Goal: Information Seeking & Learning: Compare options

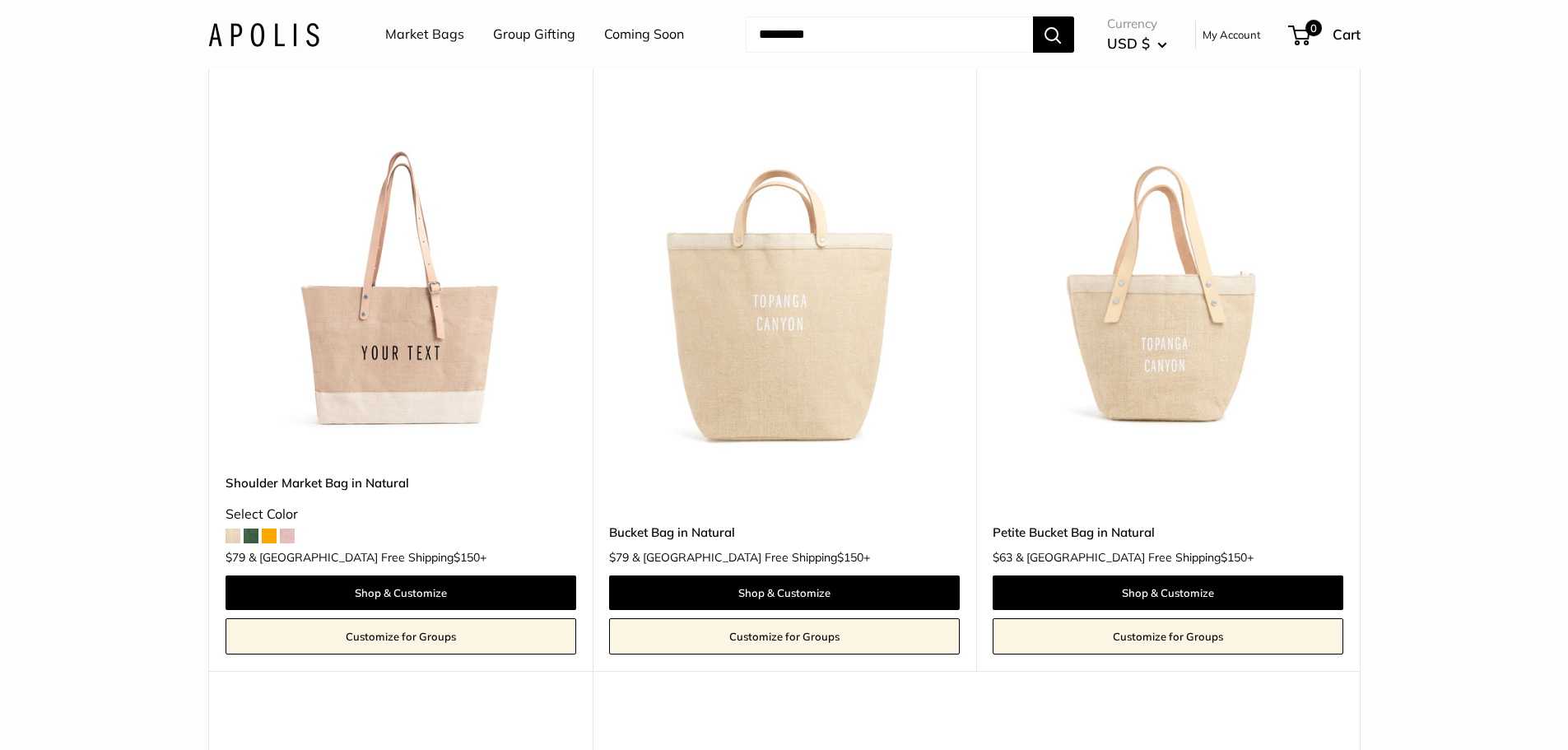
scroll to position [795, 0]
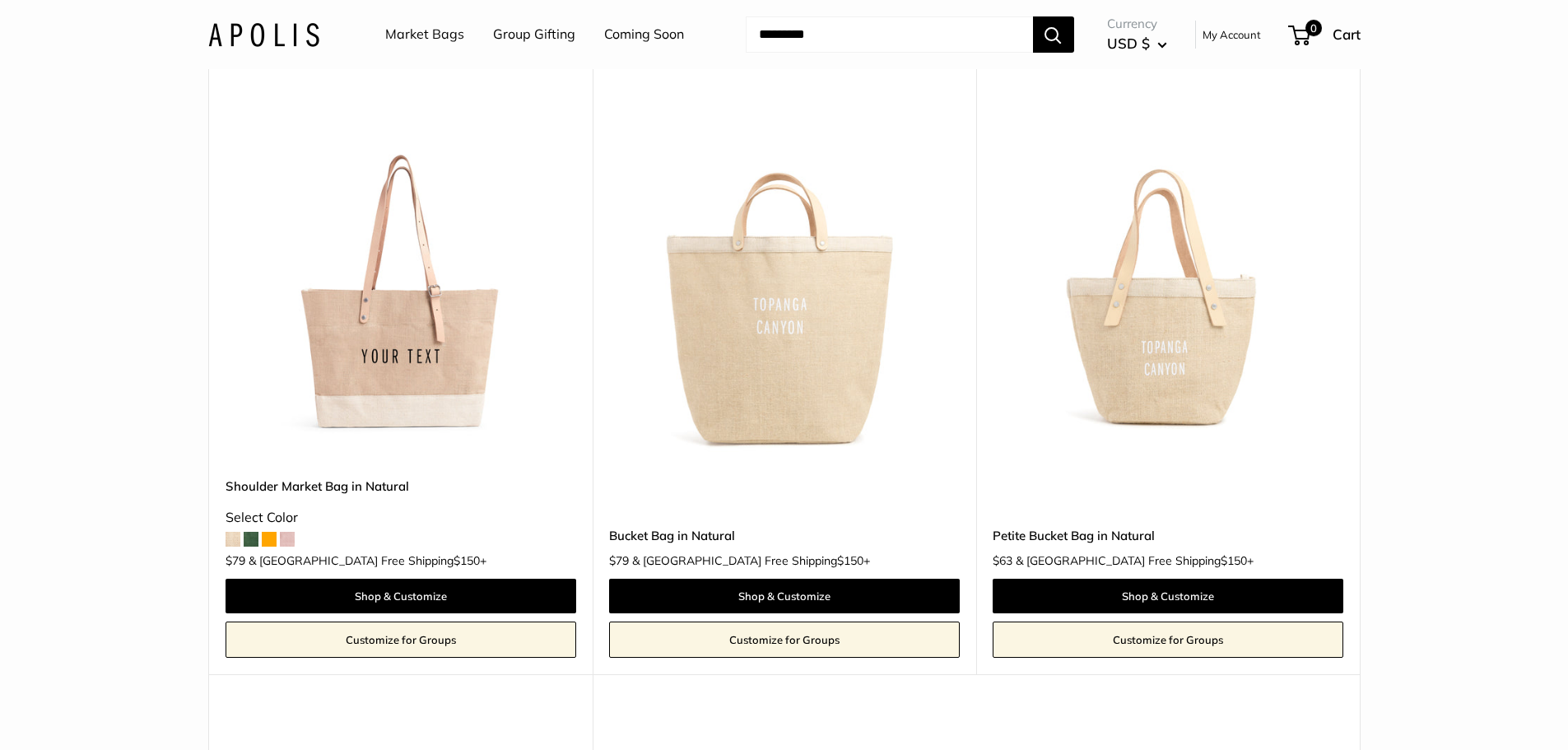
click at [0, 0] on img at bounding box center [0, 0] width 0 height 0
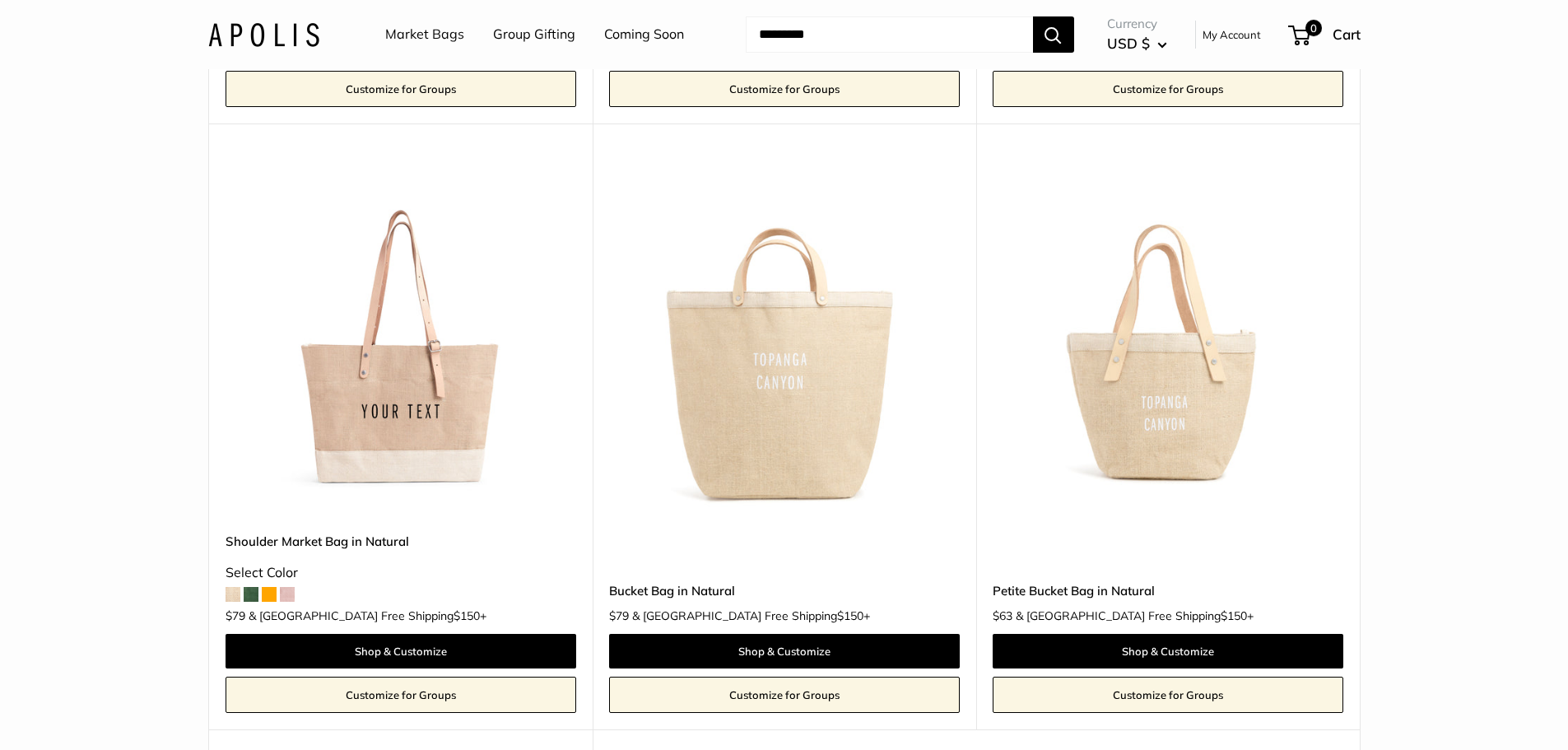
scroll to position [411, 0]
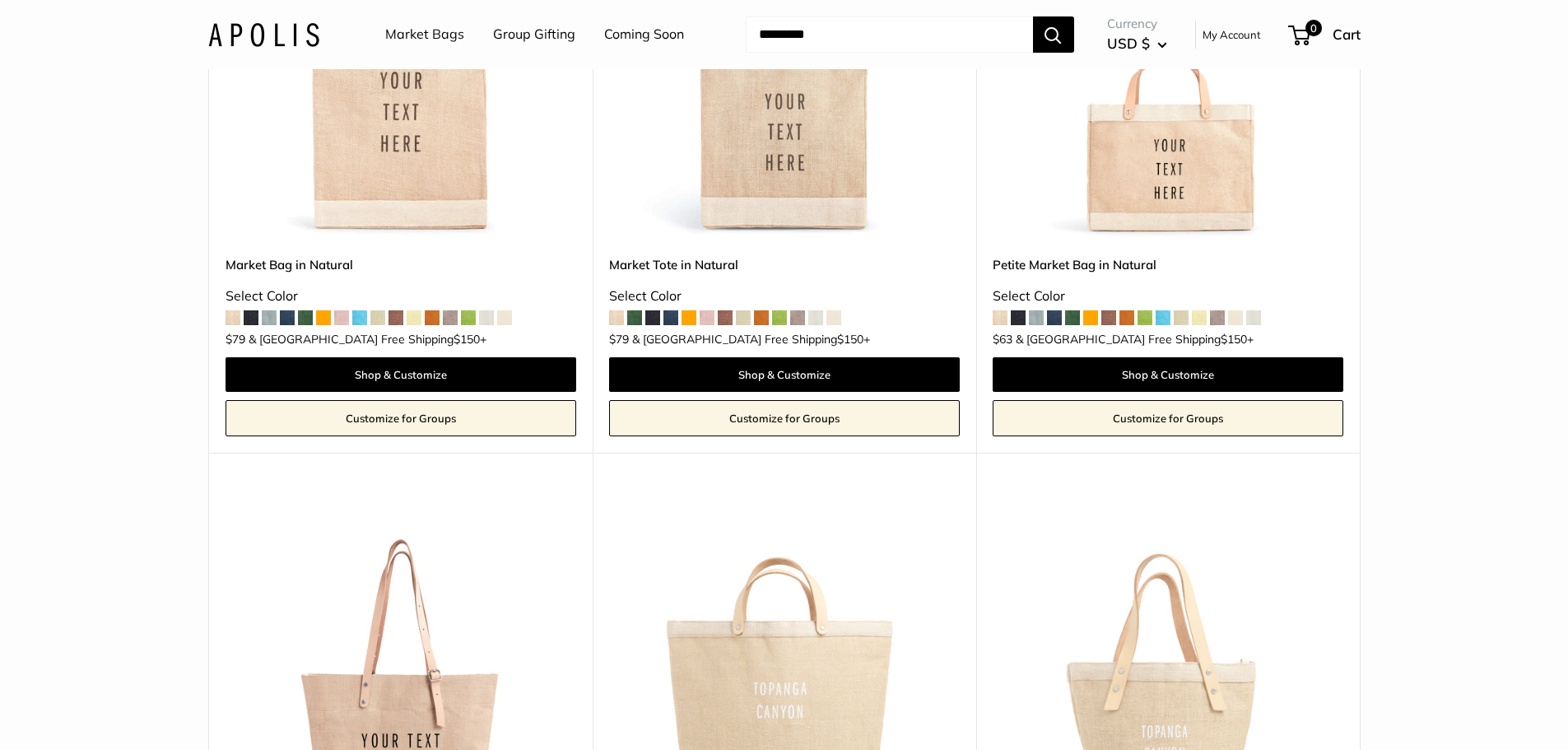
click at [1022, 320] on span at bounding box center [1018, 317] width 14 height 14
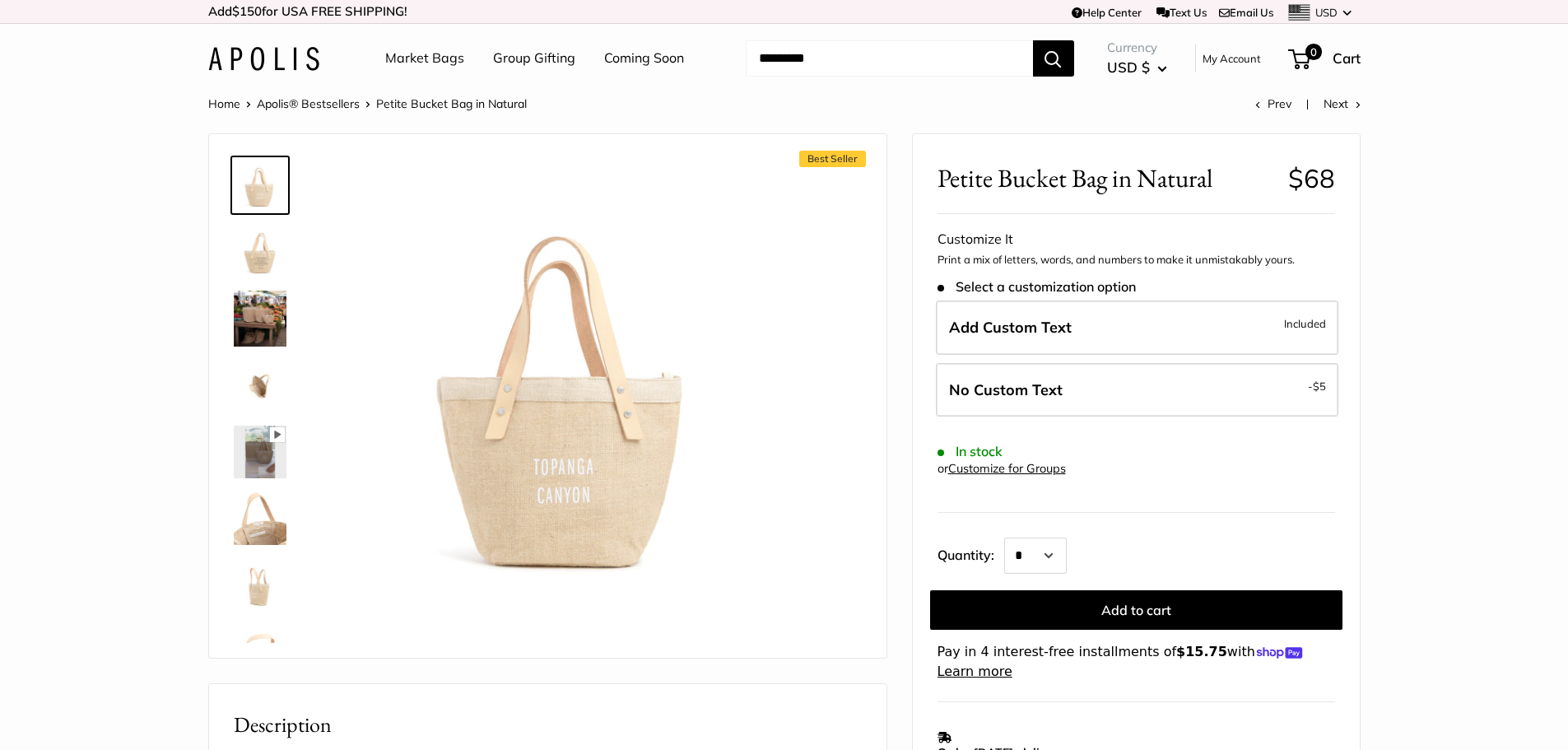
click at [267, 244] on img at bounding box center [260, 251] width 53 height 53
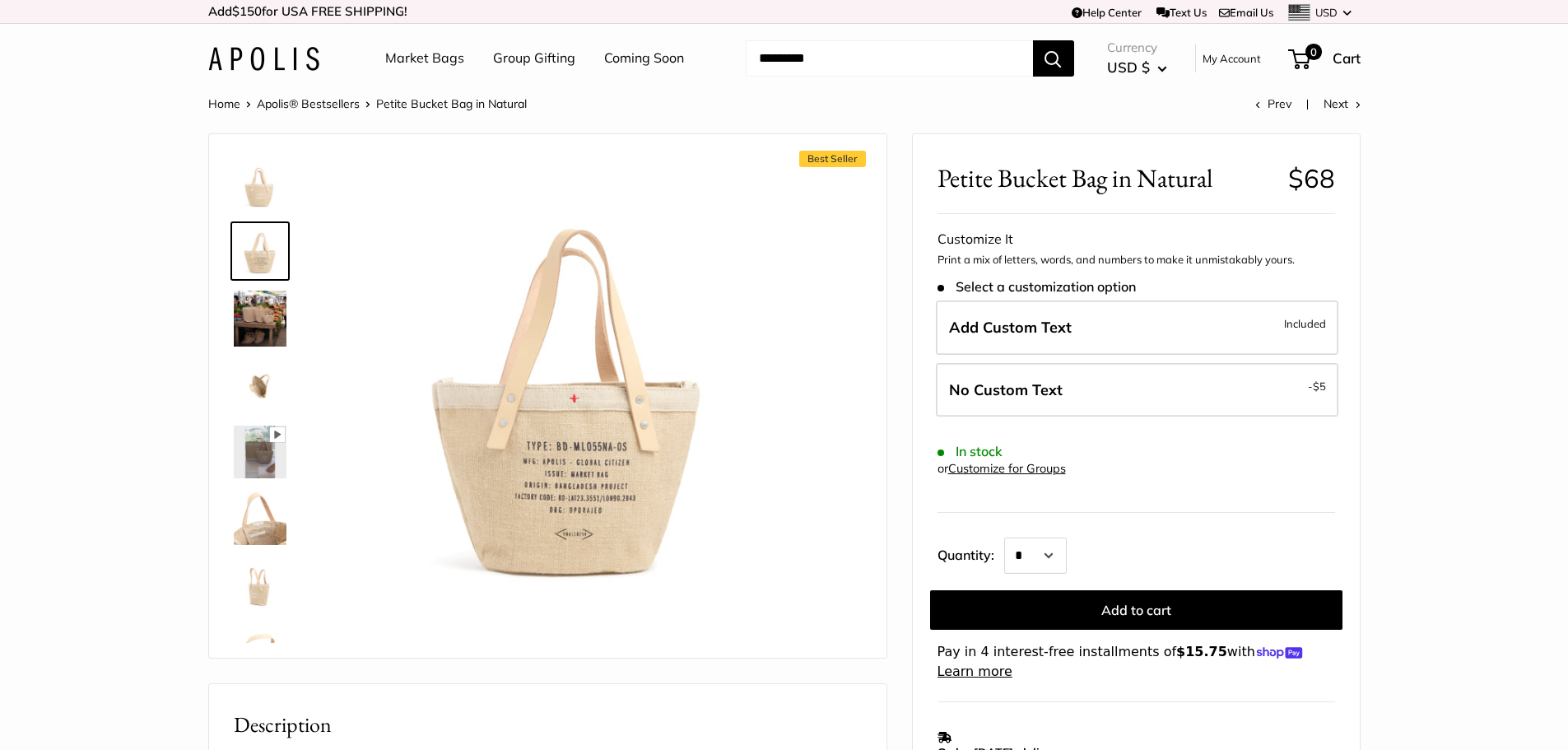
click at [270, 399] on img at bounding box center [260, 386] width 53 height 53
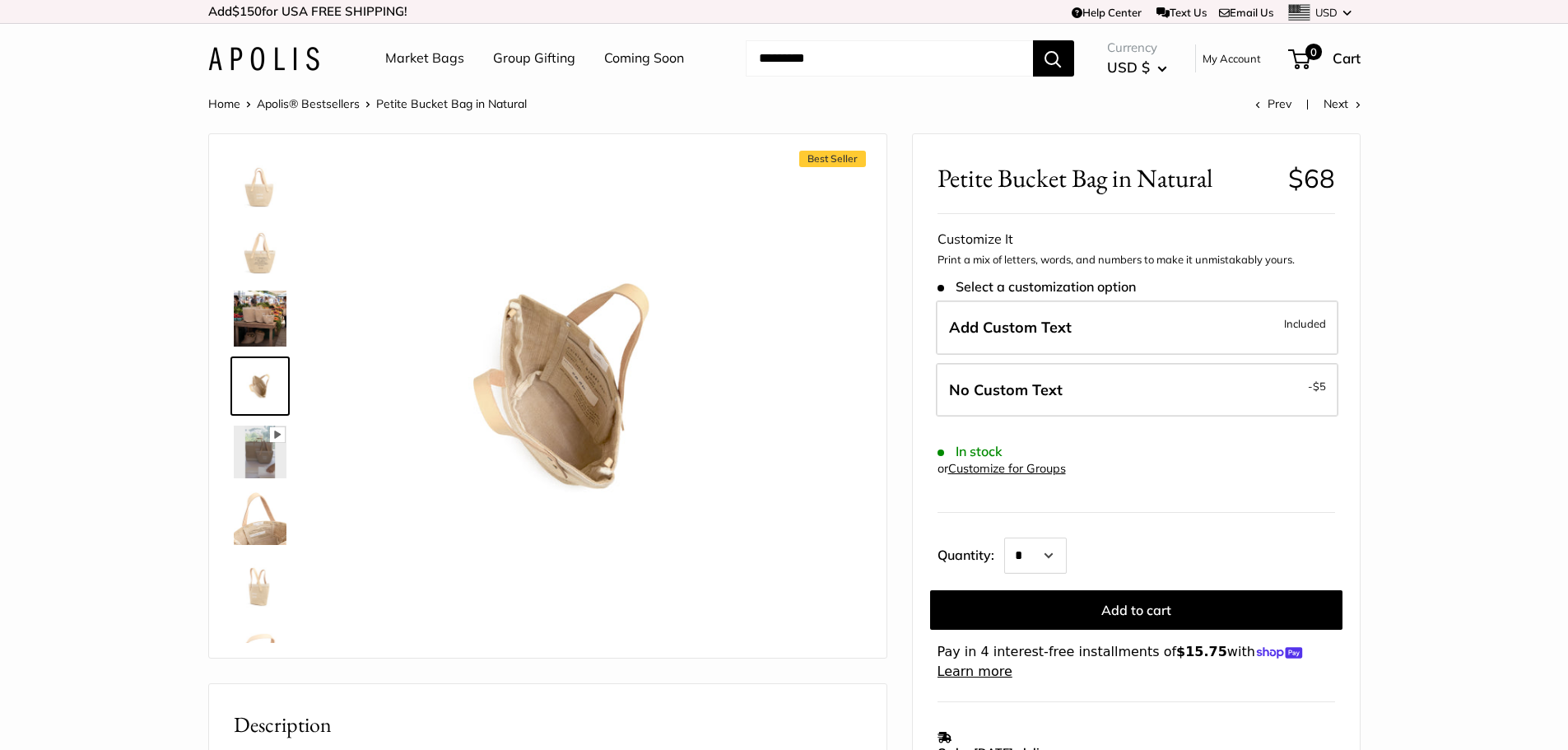
click at [274, 448] on img at bounding box center [260, 452] width 53 height 53
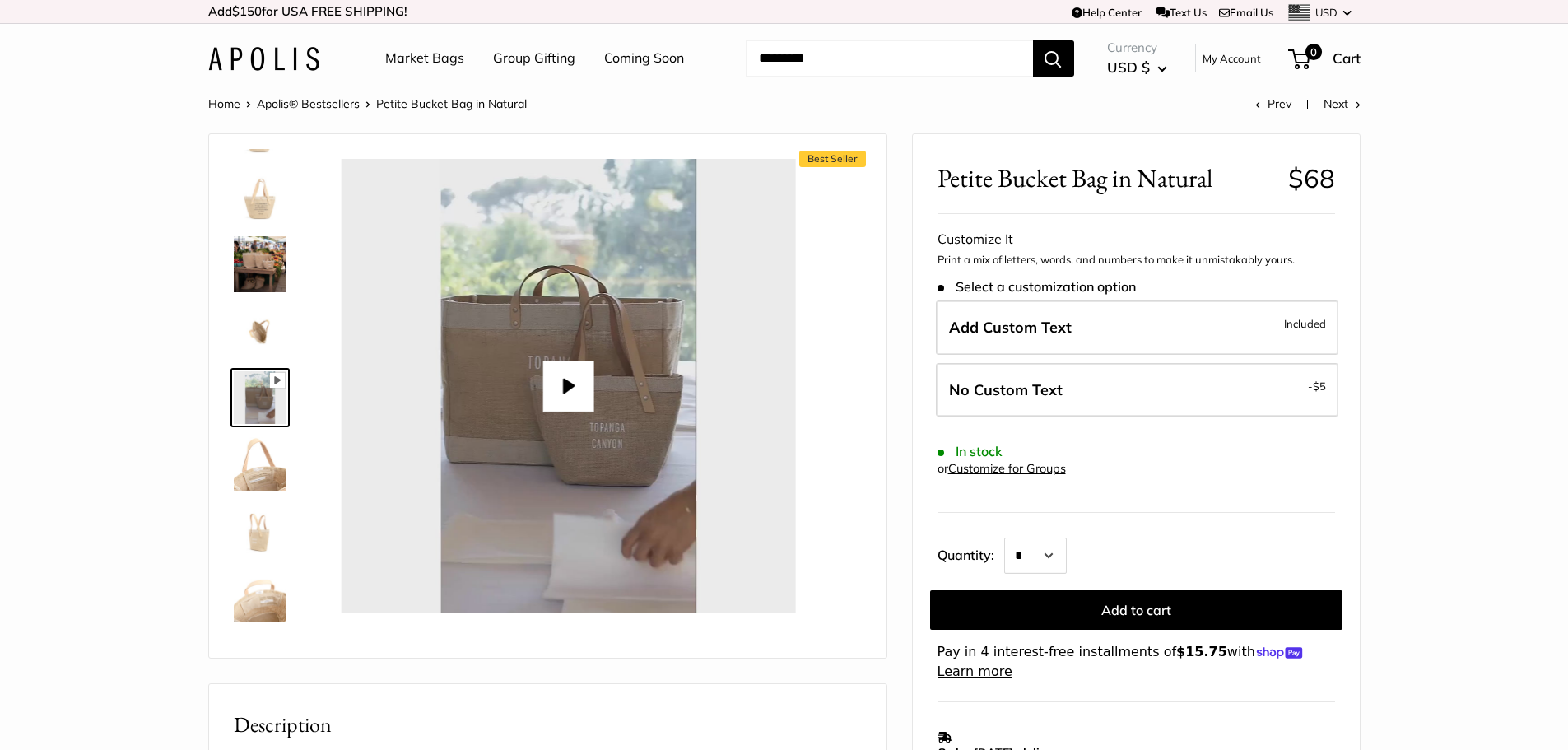
click at [277, 505] on img at bounding box center [260, 530] width 53 height 53
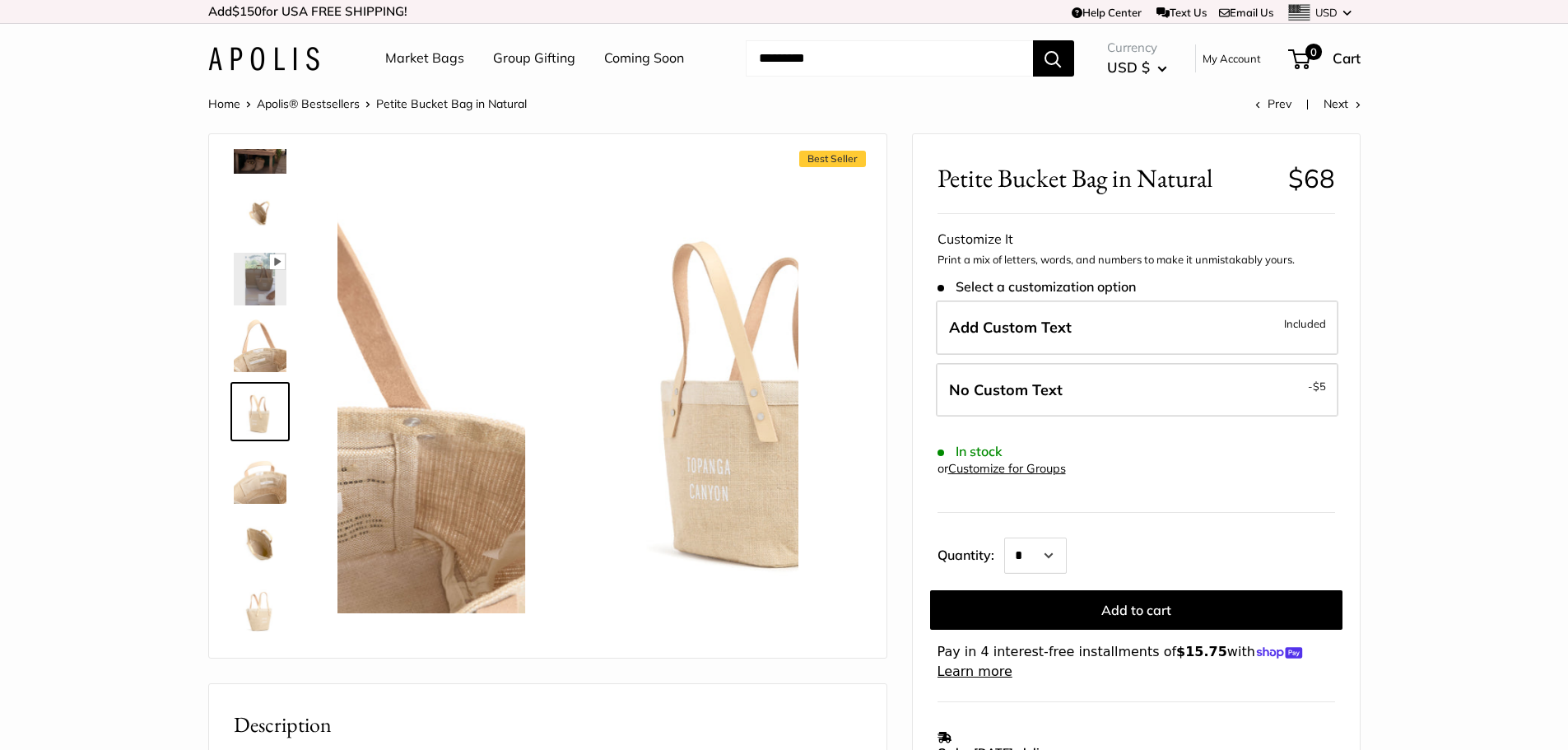
scroll to position [186, 0]
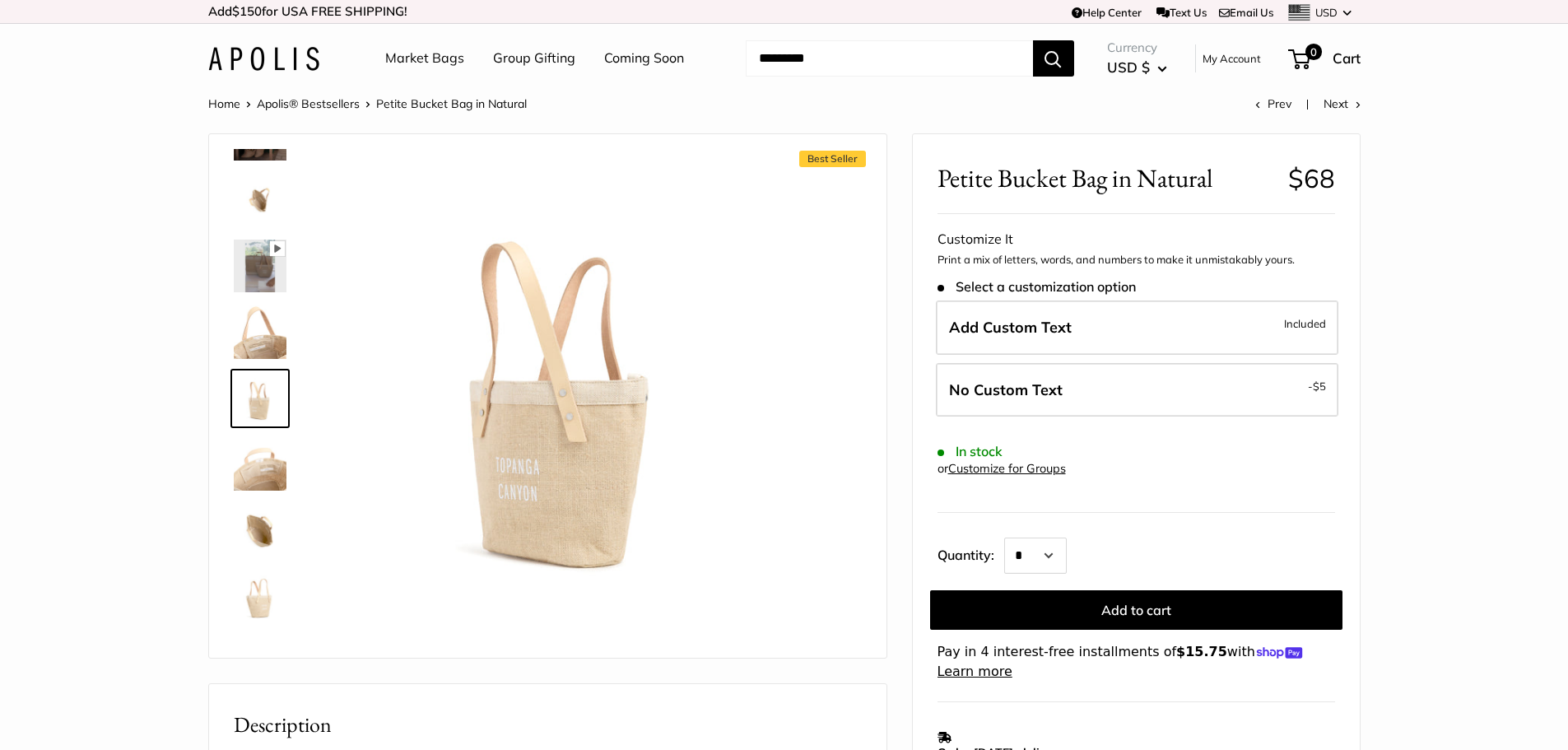
click at [267, 471] on img at bounding box center [260, 463] width 53 height 53
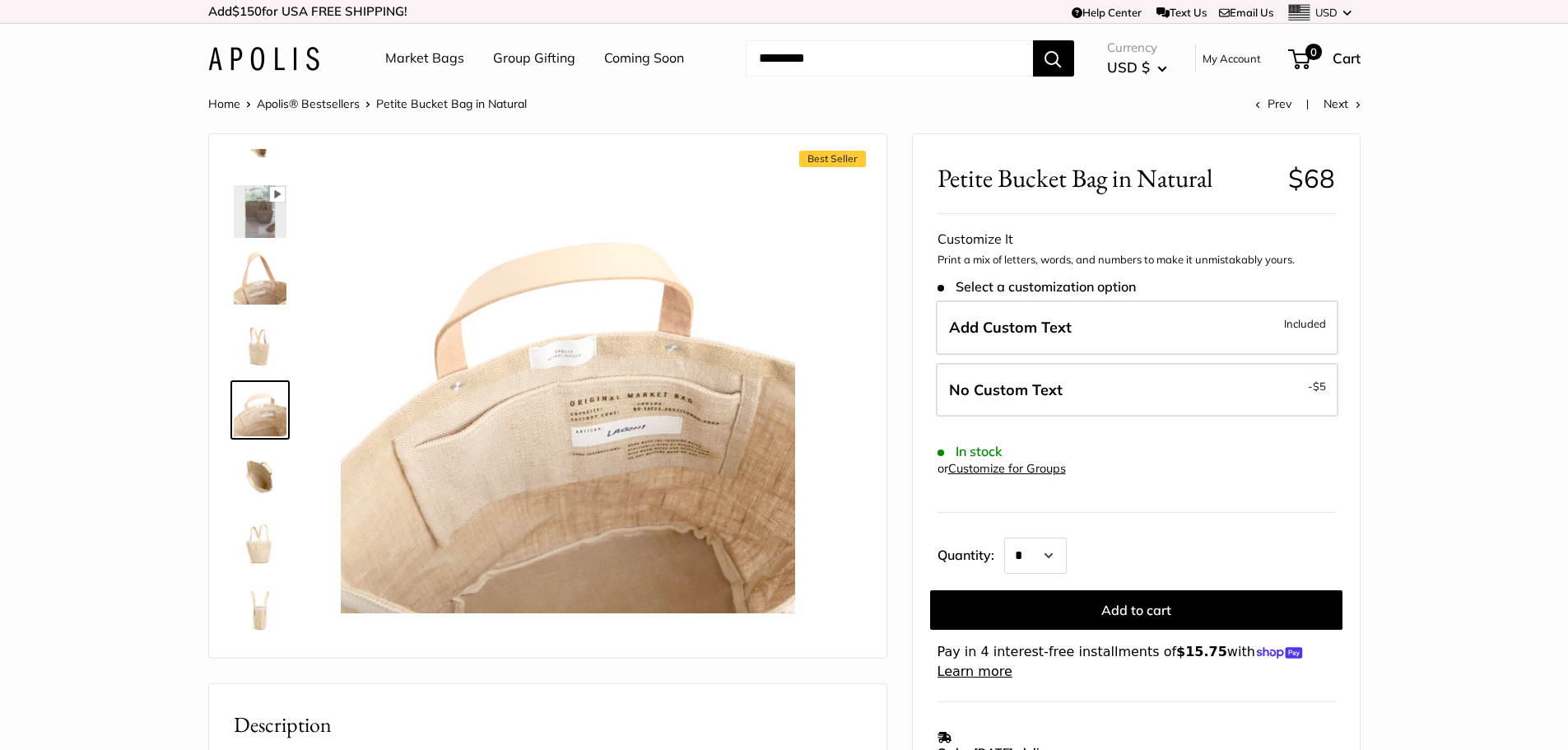
click at [263, 475] on img at bounding box center [260, 475] width 53 height 53
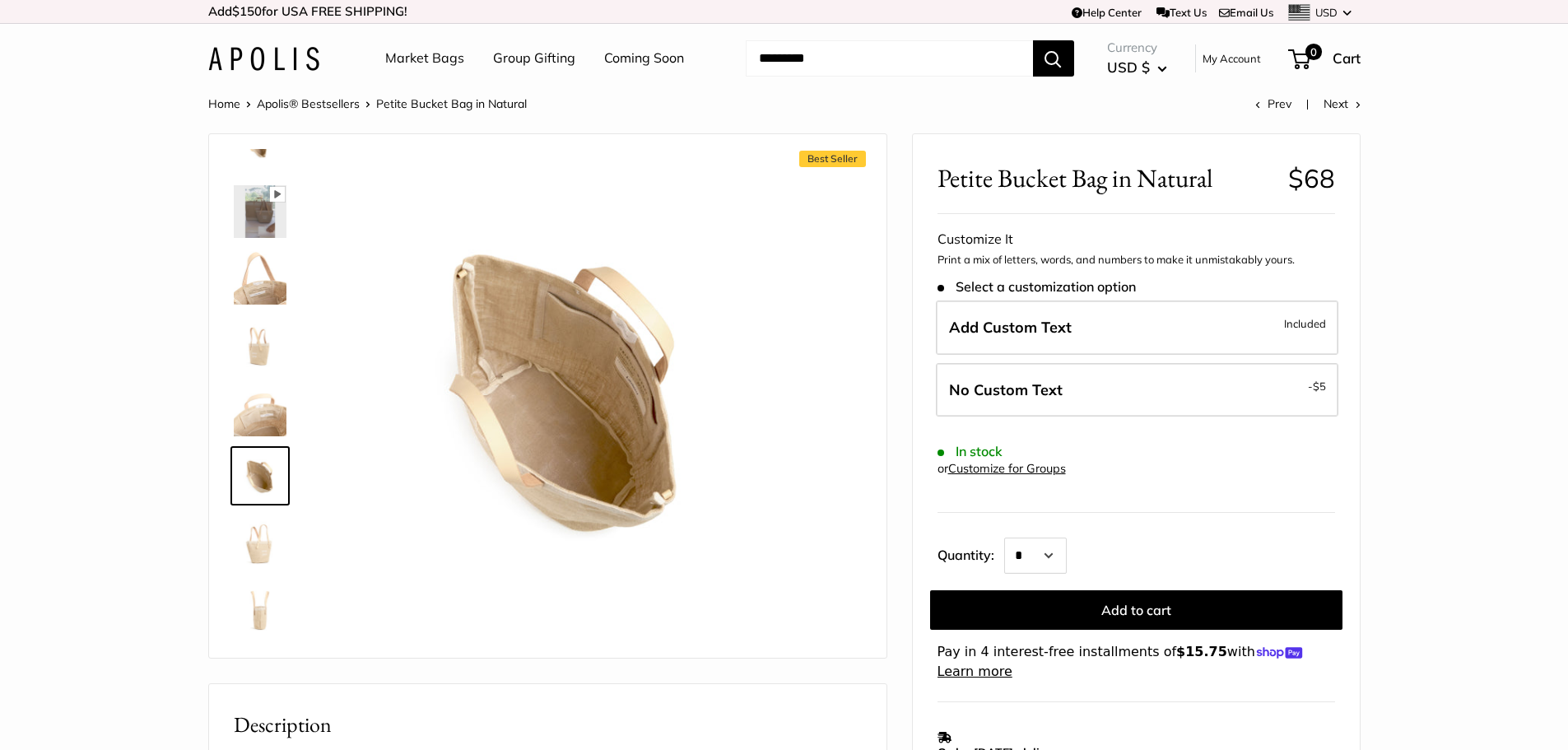
click at [266, 507] on div at bounding box center [266, 395] width 79 height 493
click at [269, 528] on img at bounding box center [260, 542] width 53 height 53
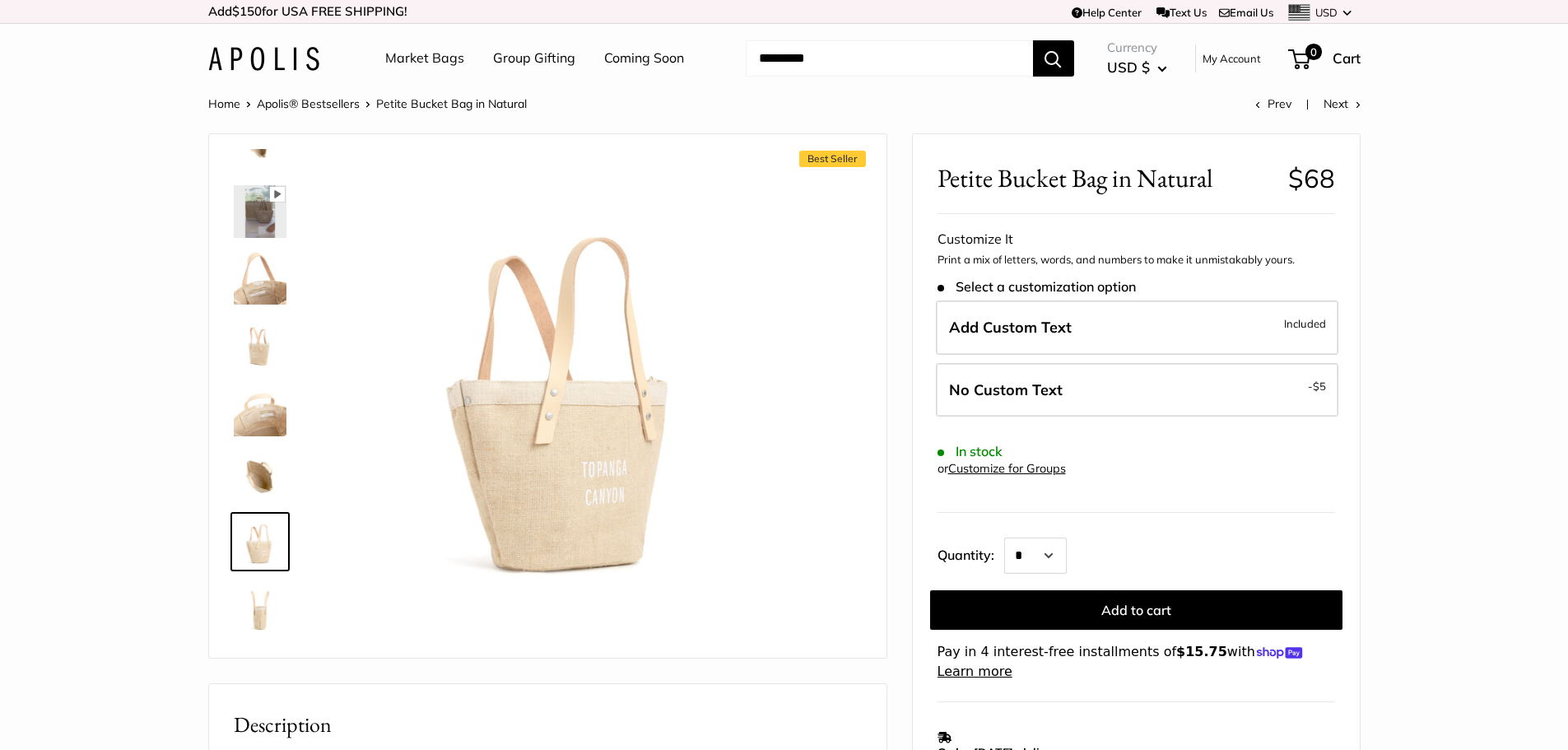
click at [268, 586] on img at bounding box center [260, 607] width 53 height 53
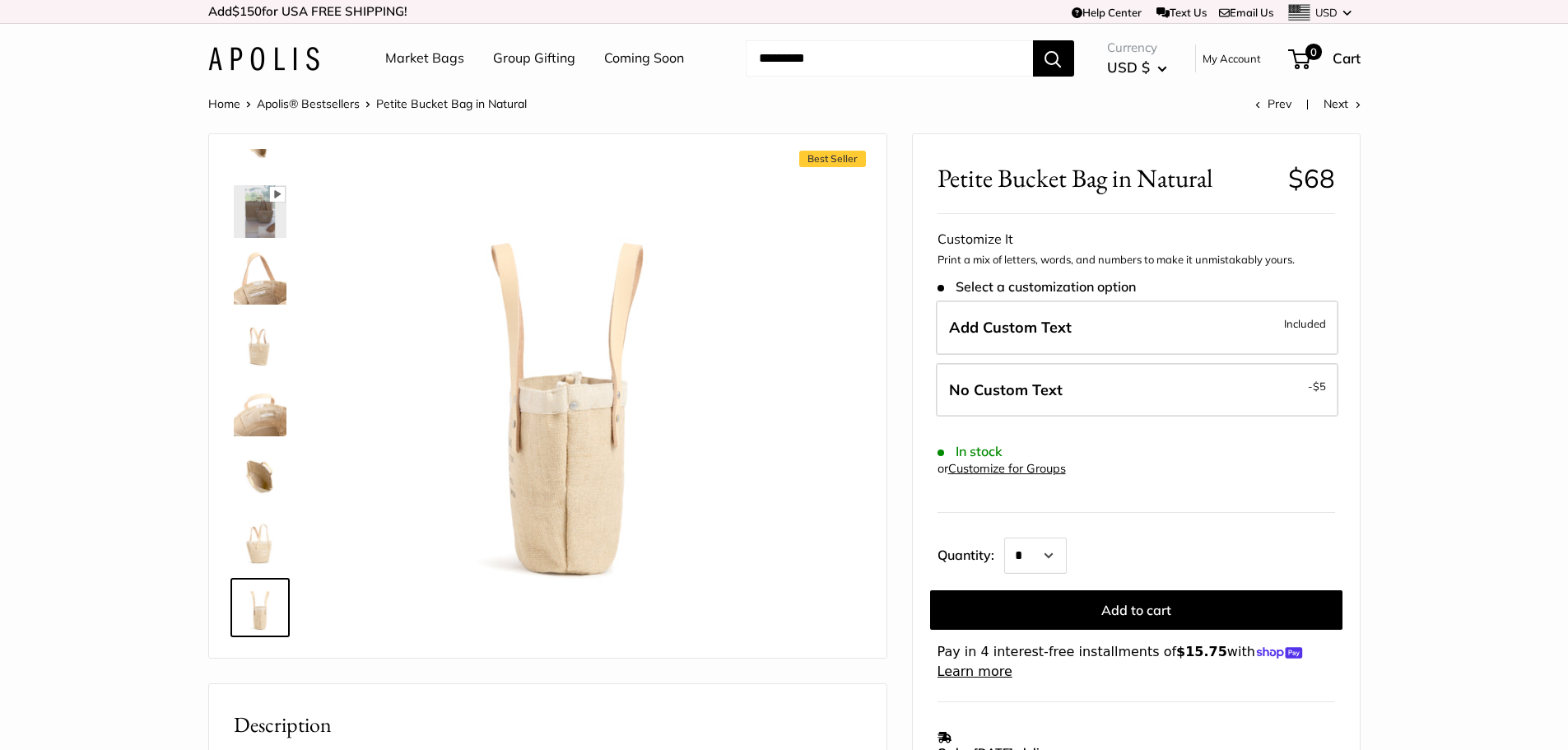
scroll to position [0, 0]
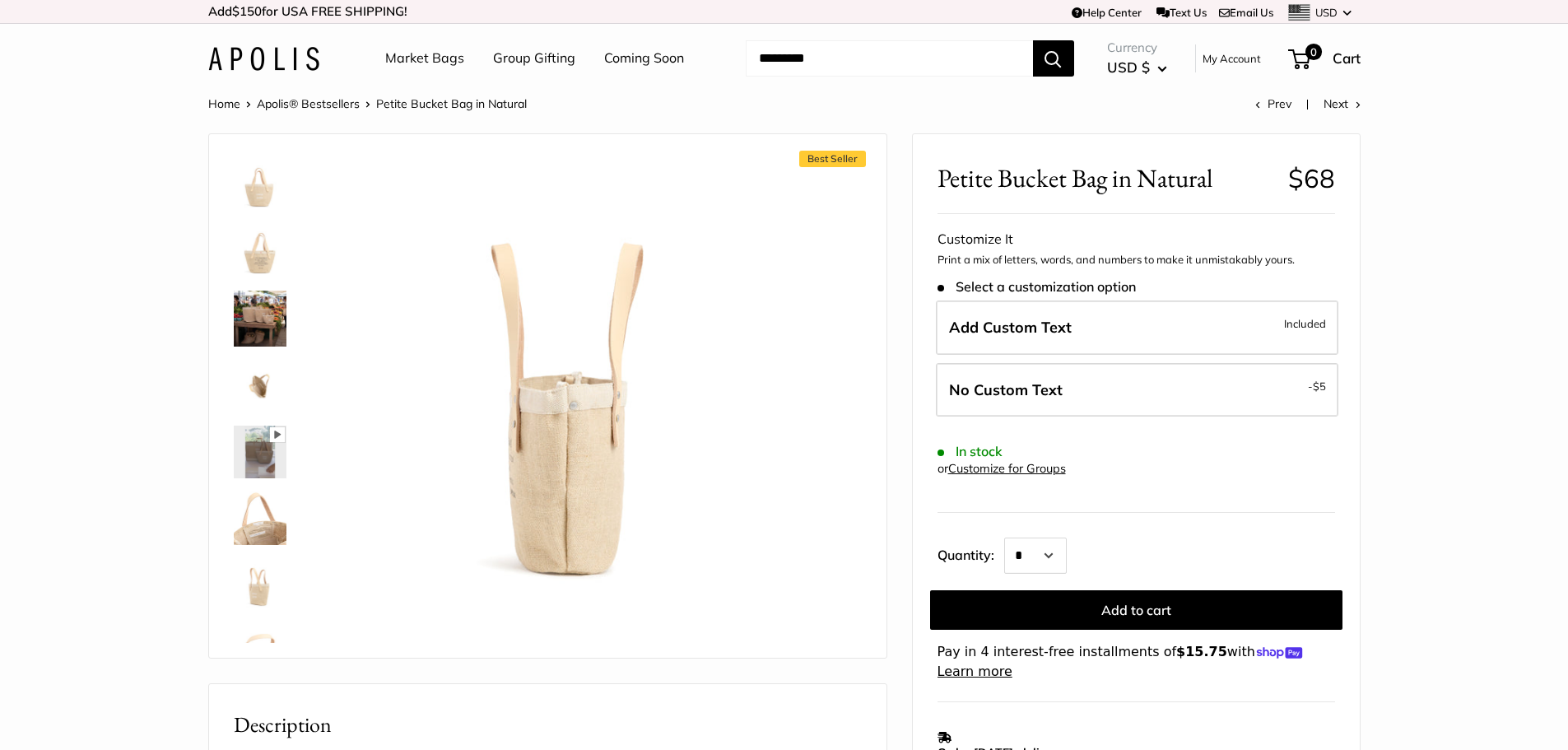
click at [264, 177] on img at bounding box center [260, 185] width 53 height 53
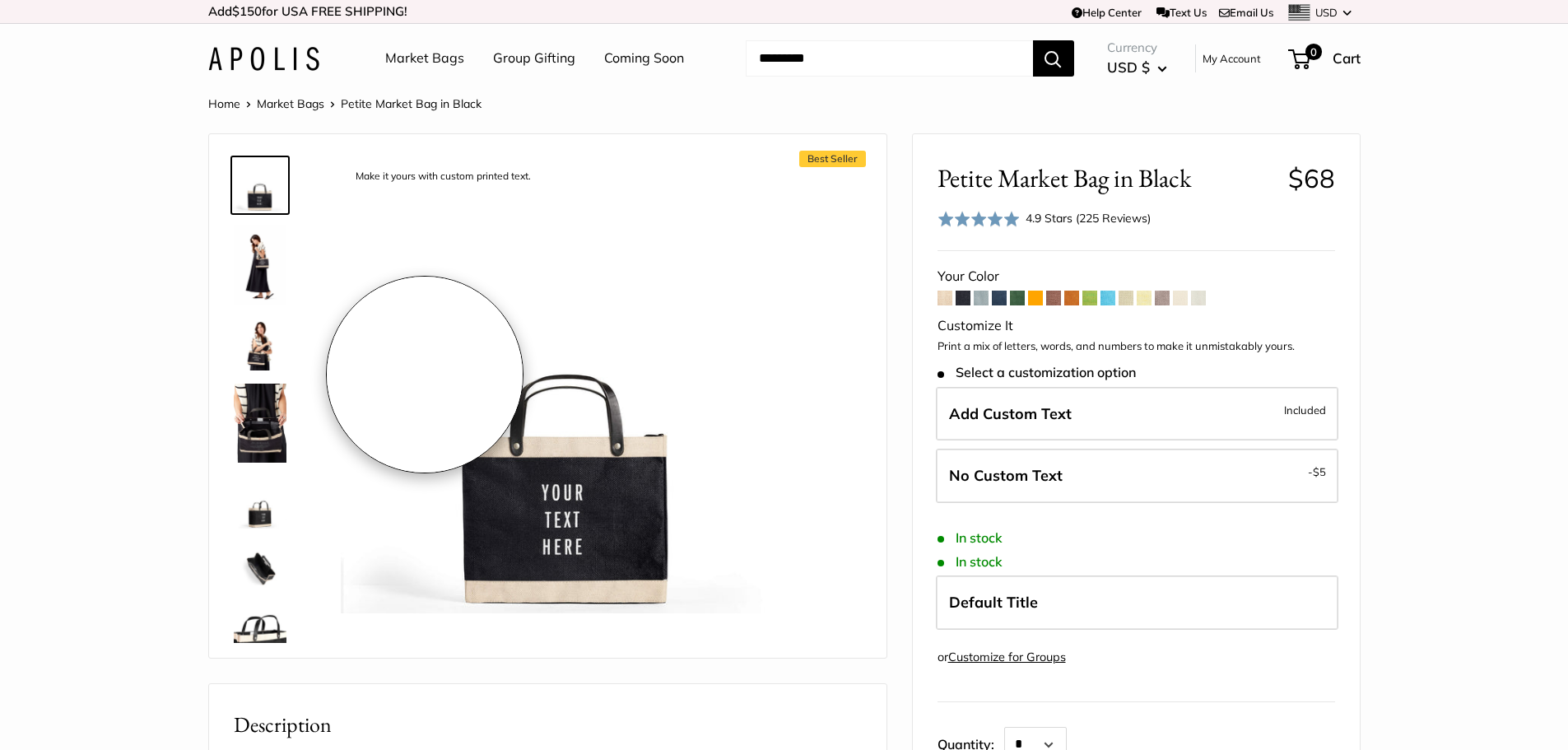
scroll to position [164, 0]
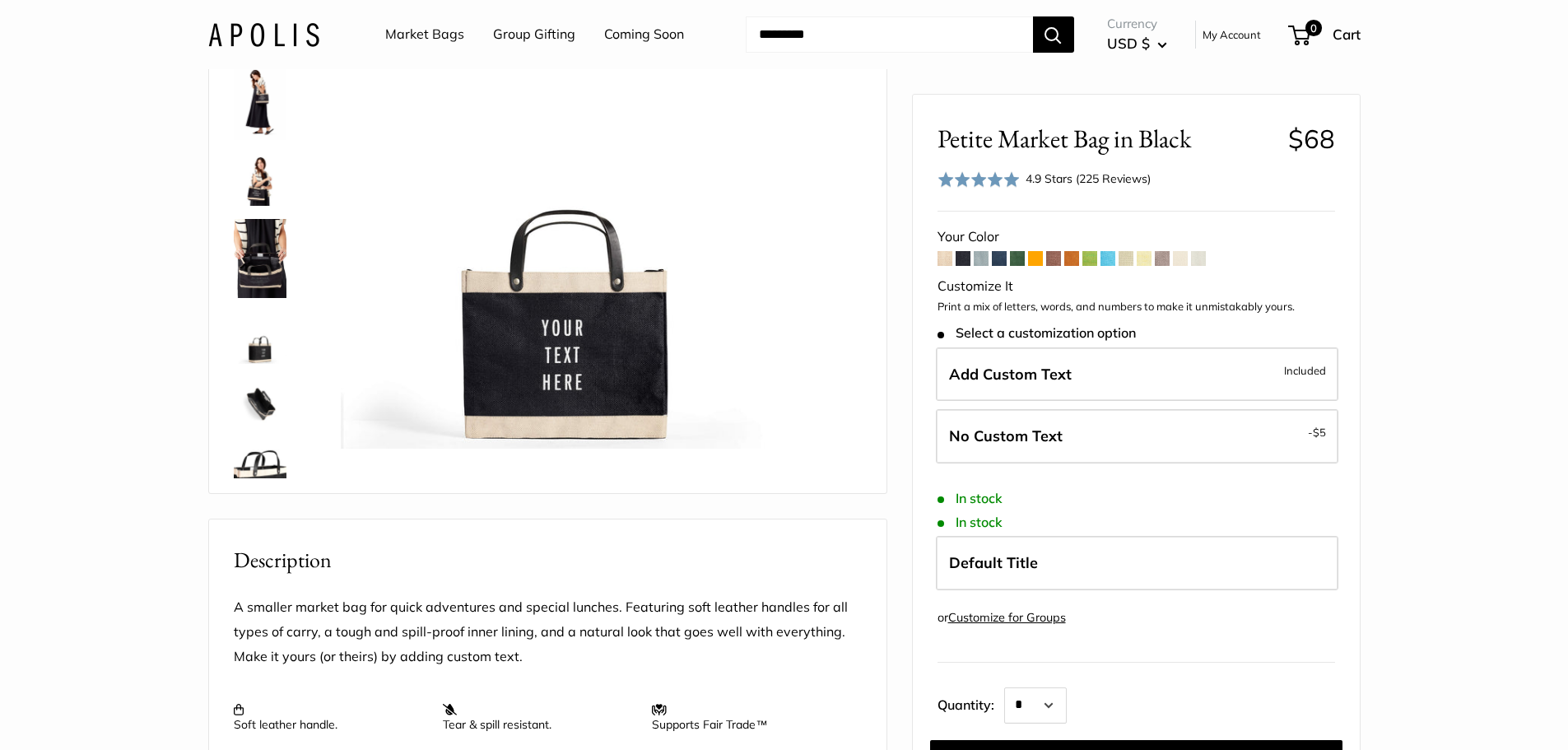
click at [1019, 258] on span at bounding box center [1017, 258] width 14 height 14
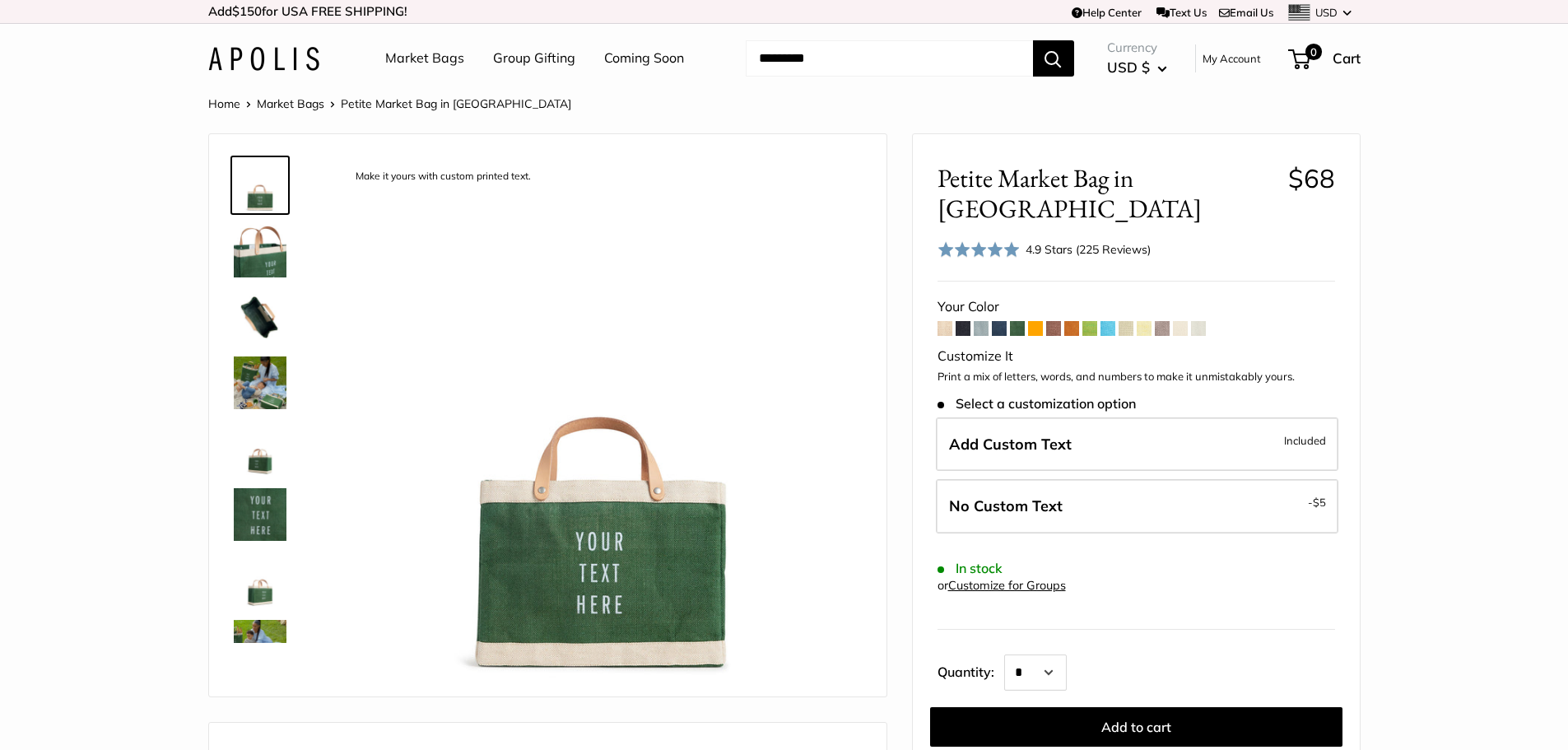
click at [1112, 320] on span at bounding box center [1107, 327] width 14 height 14
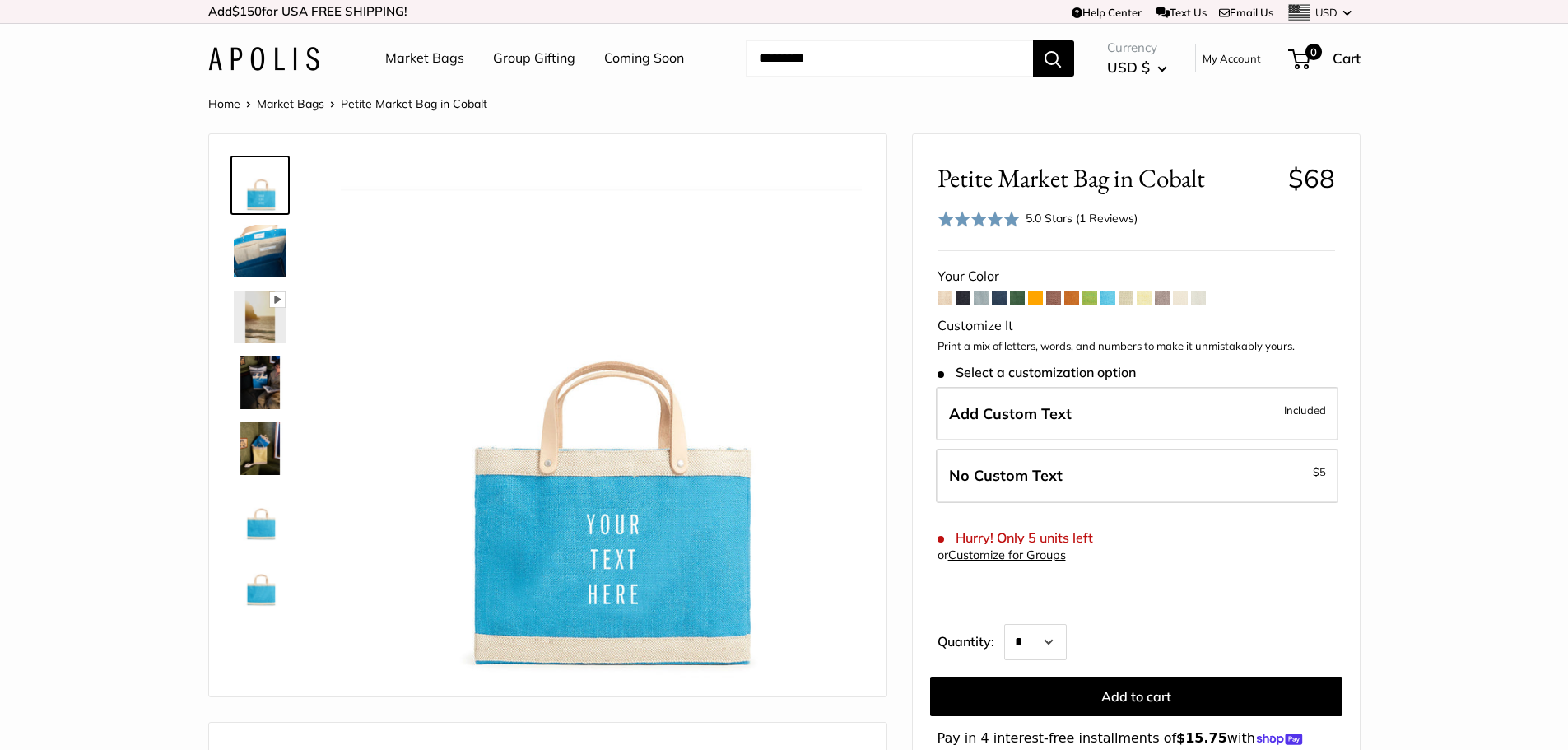
click at [1203, 292] on span at bounding box center [1197, 297] width 14 height 14
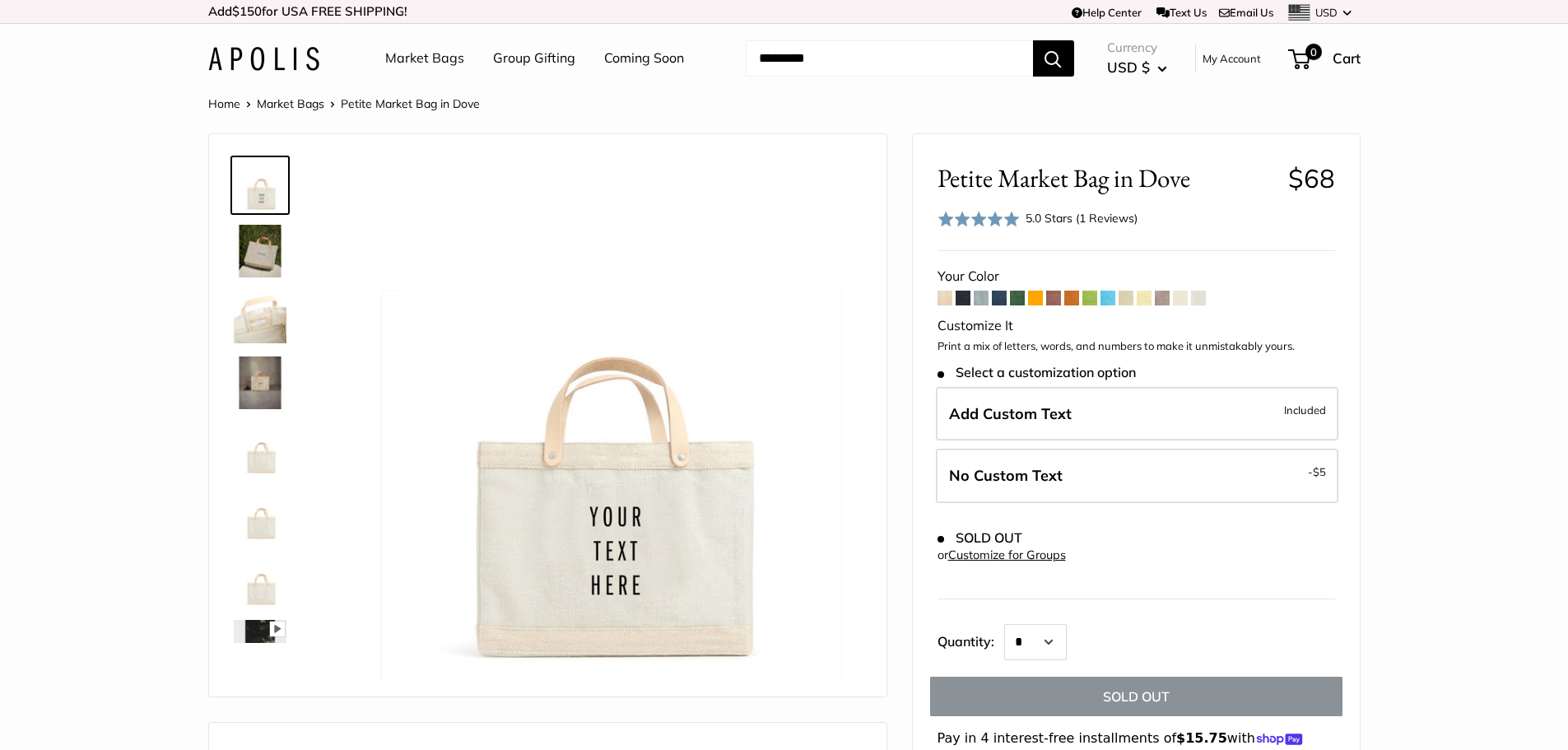
click at [1015, 301] on span at bounding box center [1017, 297] width 14 height 14
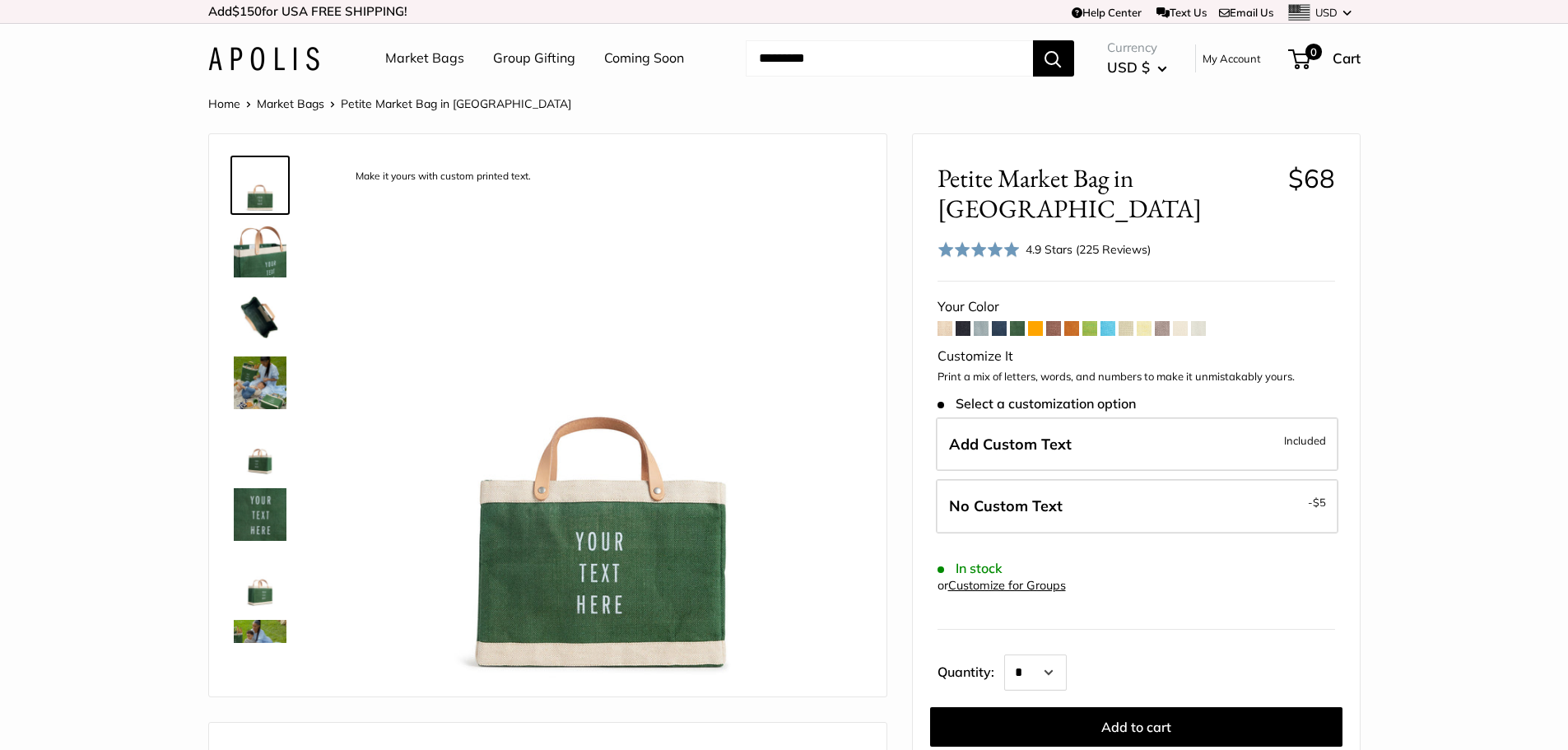
click at [998, 320] on span at bounding box center [998, 327] width 14 height 14
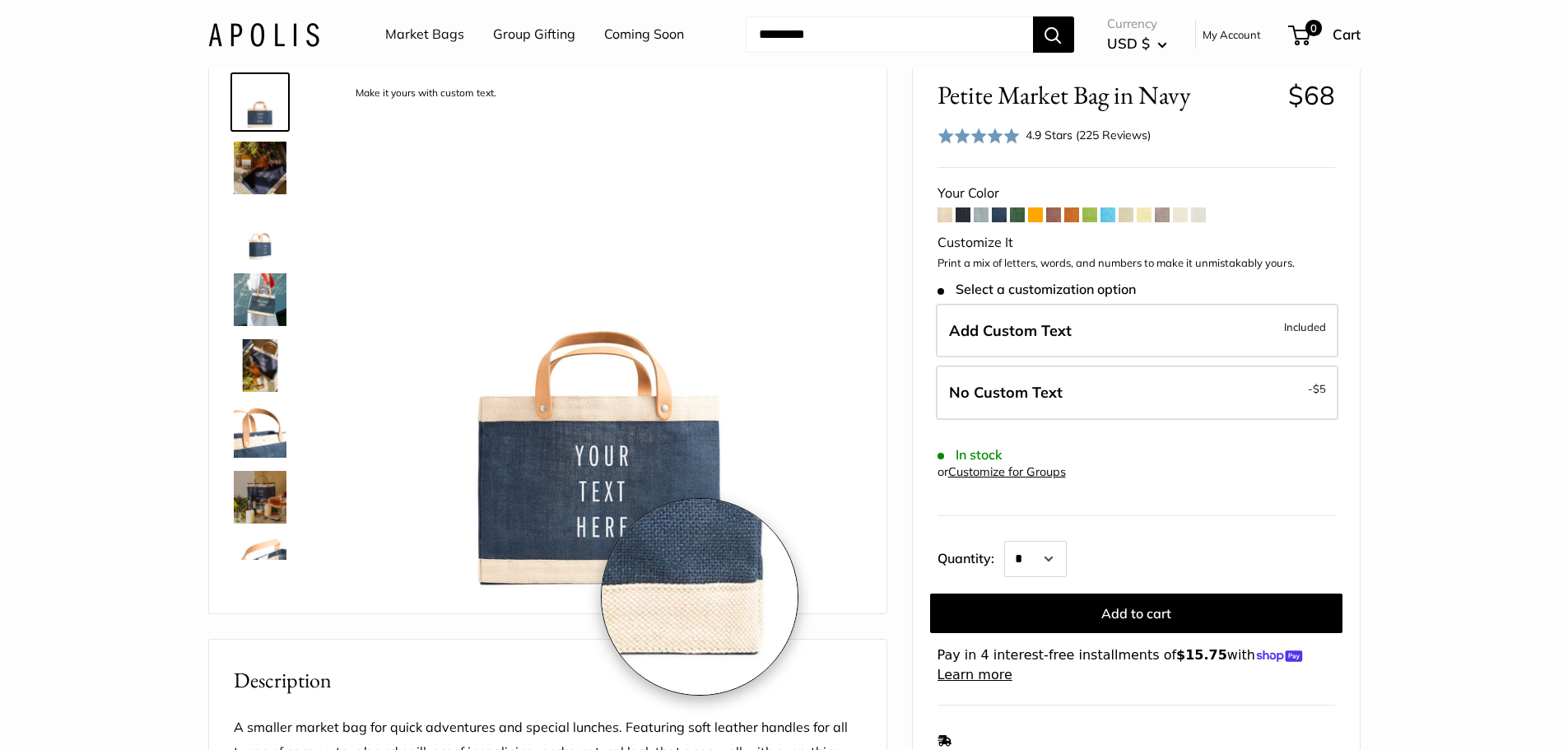
scroll to position [82, 0]
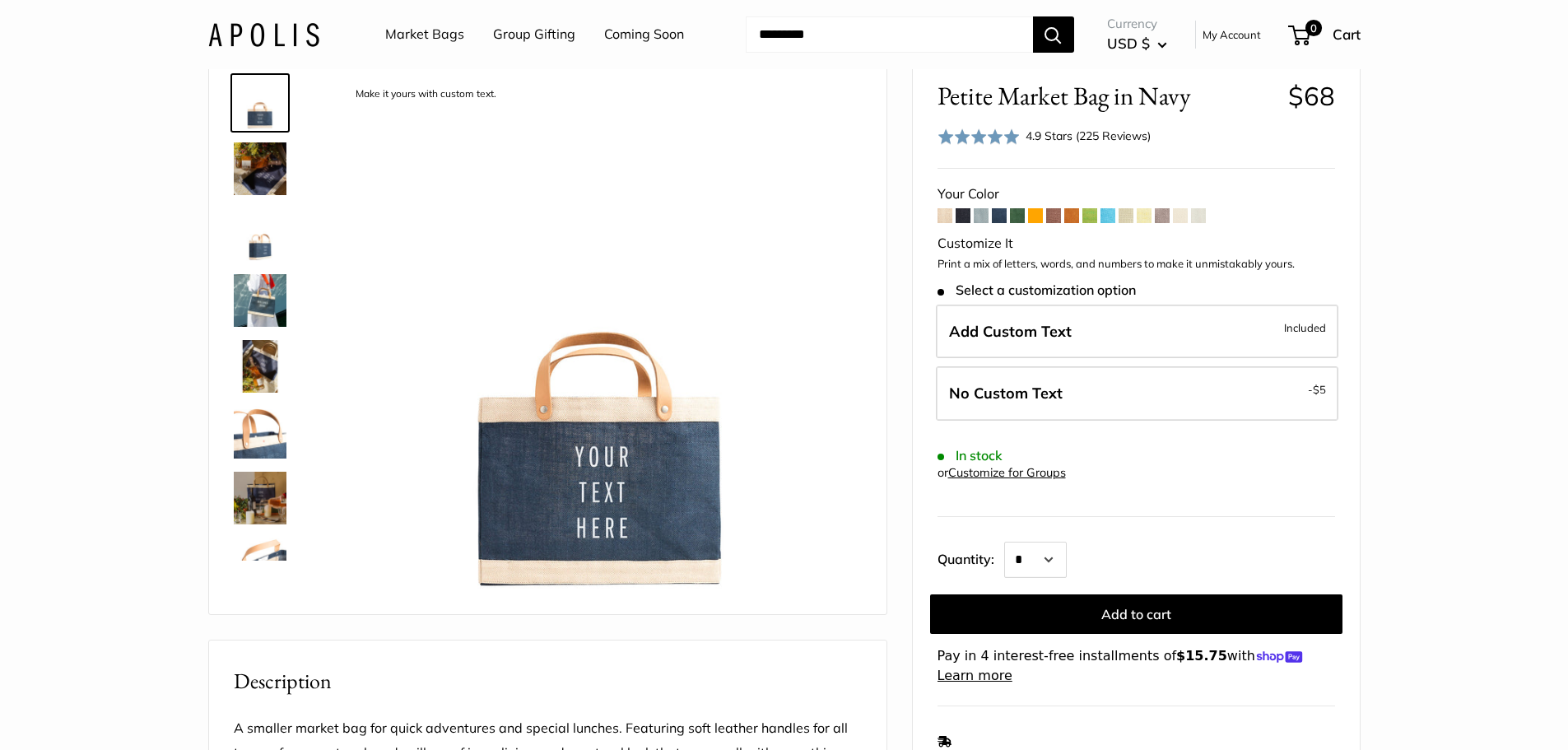
click at [957, 216] on span at bounding box center [963, 215] width 14 height 14
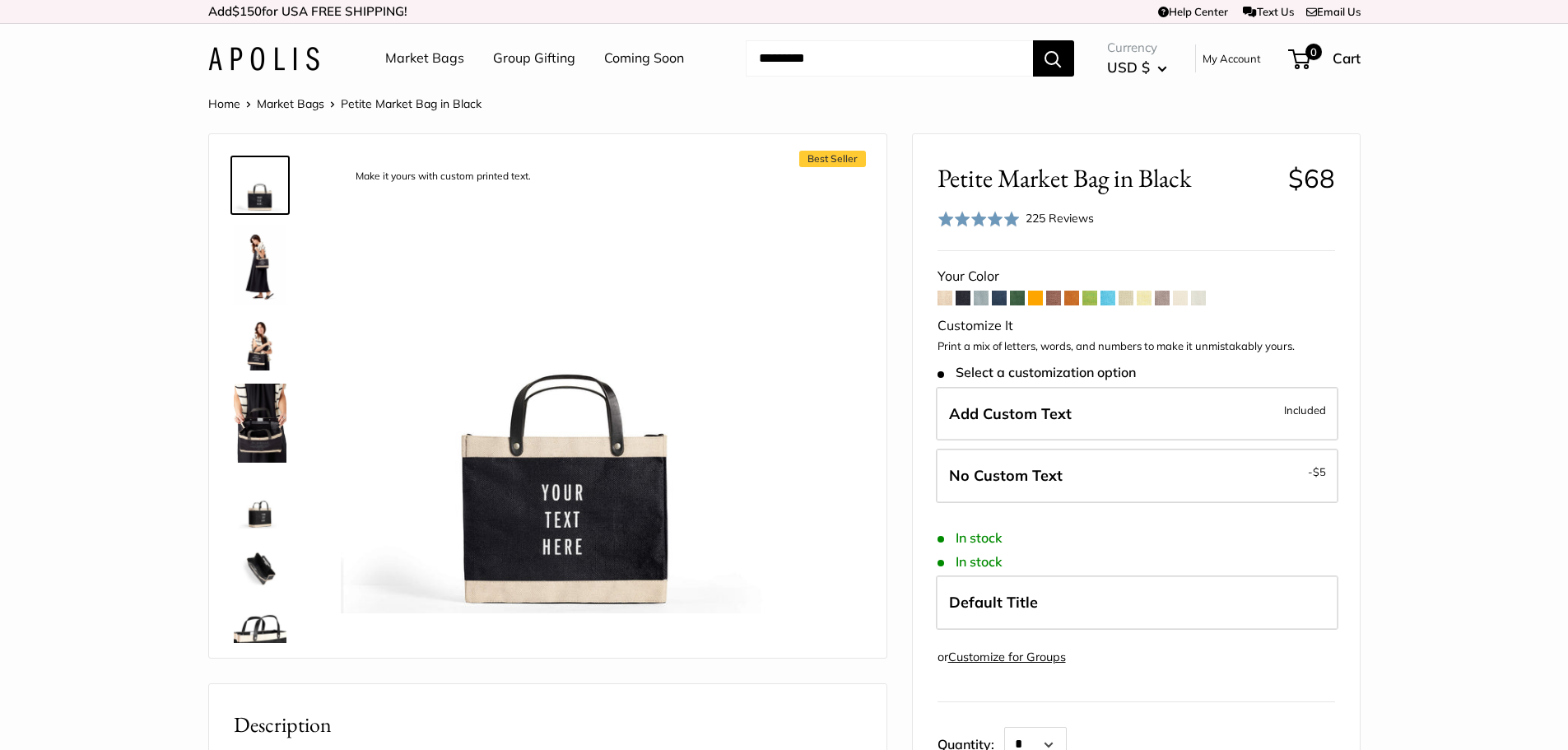
click at [979, 288] on div "Your Color" at bounding box center [1136, 277] width 398 height 25
click at [979, 293] on span at bounding box center [980, 297] width 14 height 14
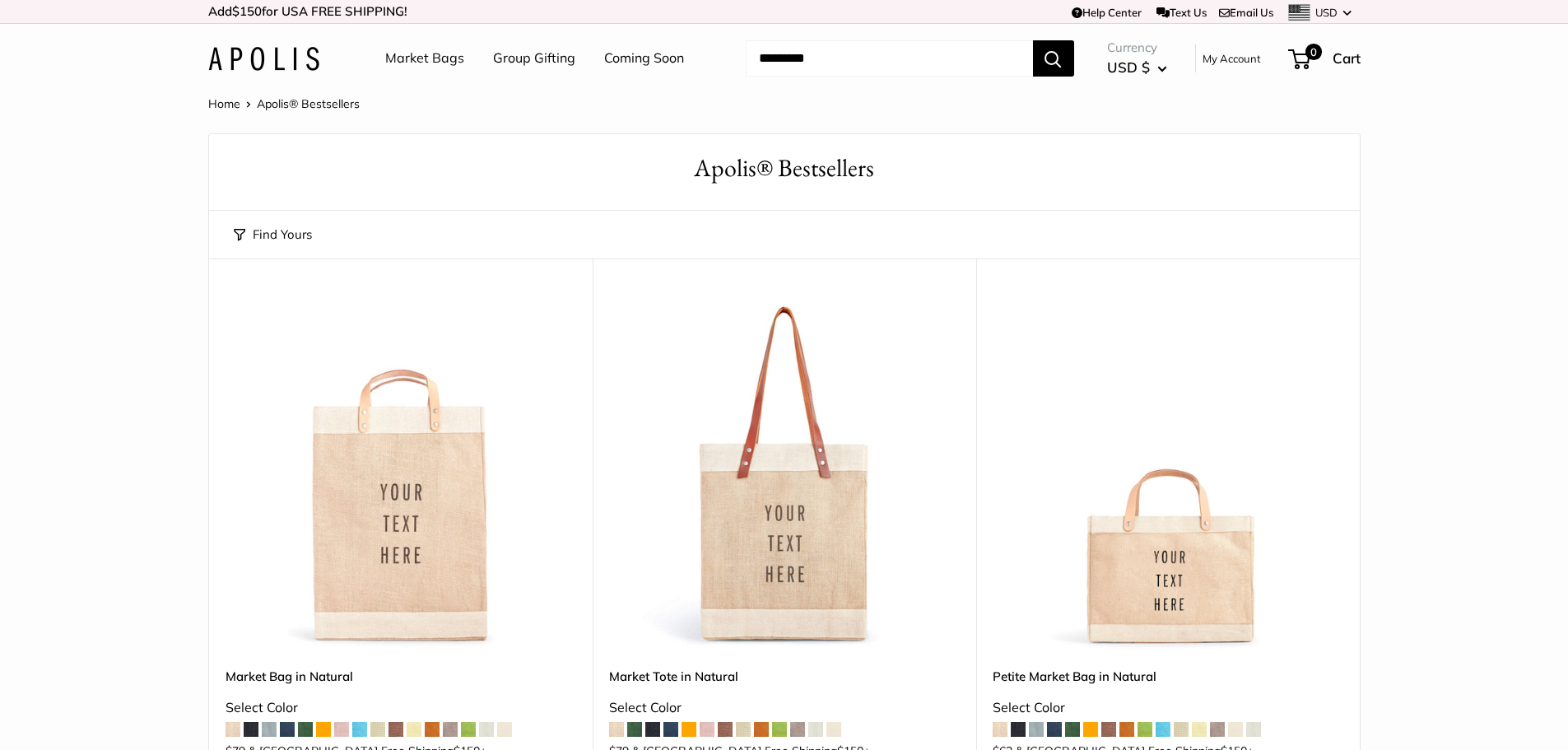
click at [0, 0] on img at bounding box center [0, 0] width 0 height 0
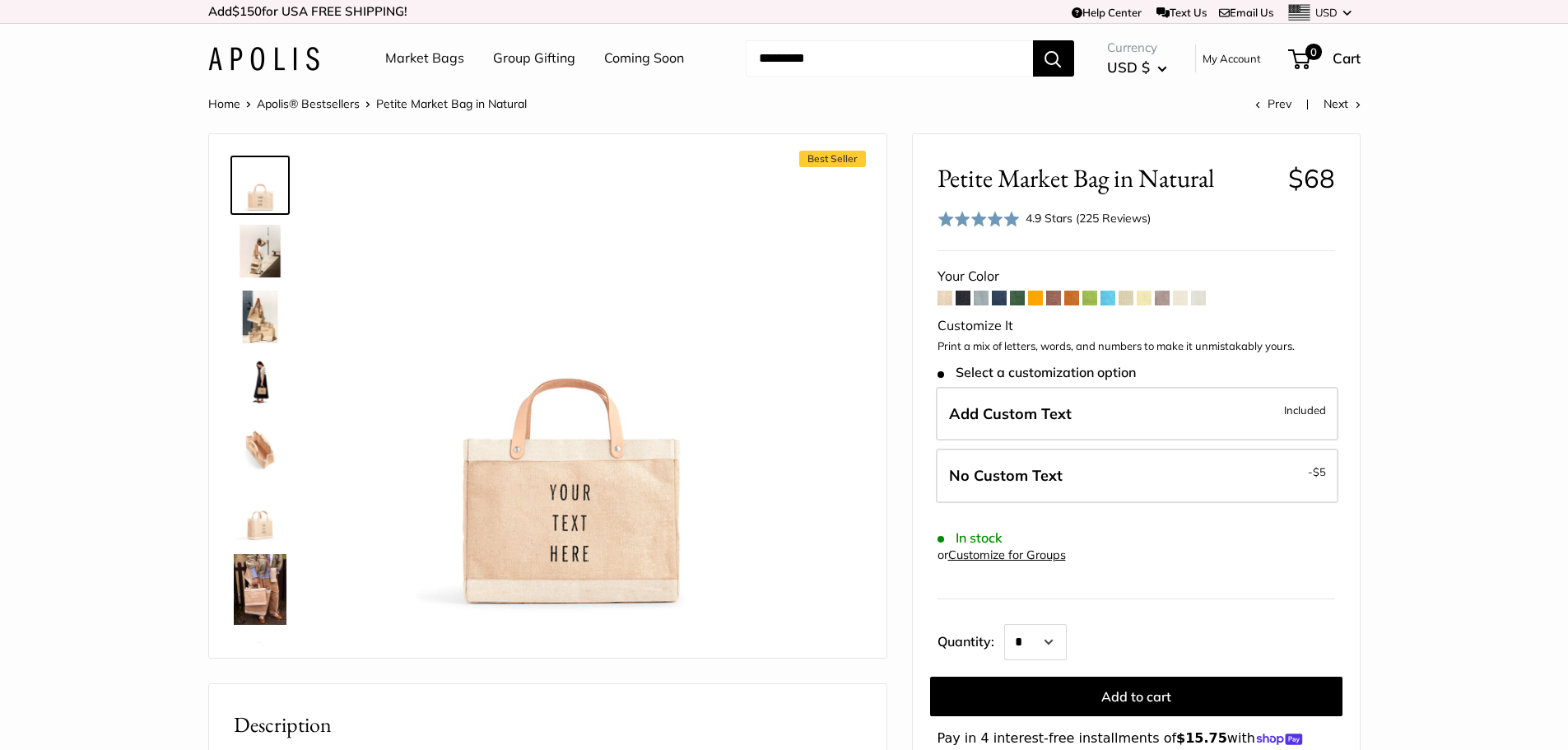
click at [1001, 296] on span at bounding box center [998, 297] width 14 height 14
click at [436, 58] on link "Market Bags" at bounding box center [425, 59] width 79 height 25
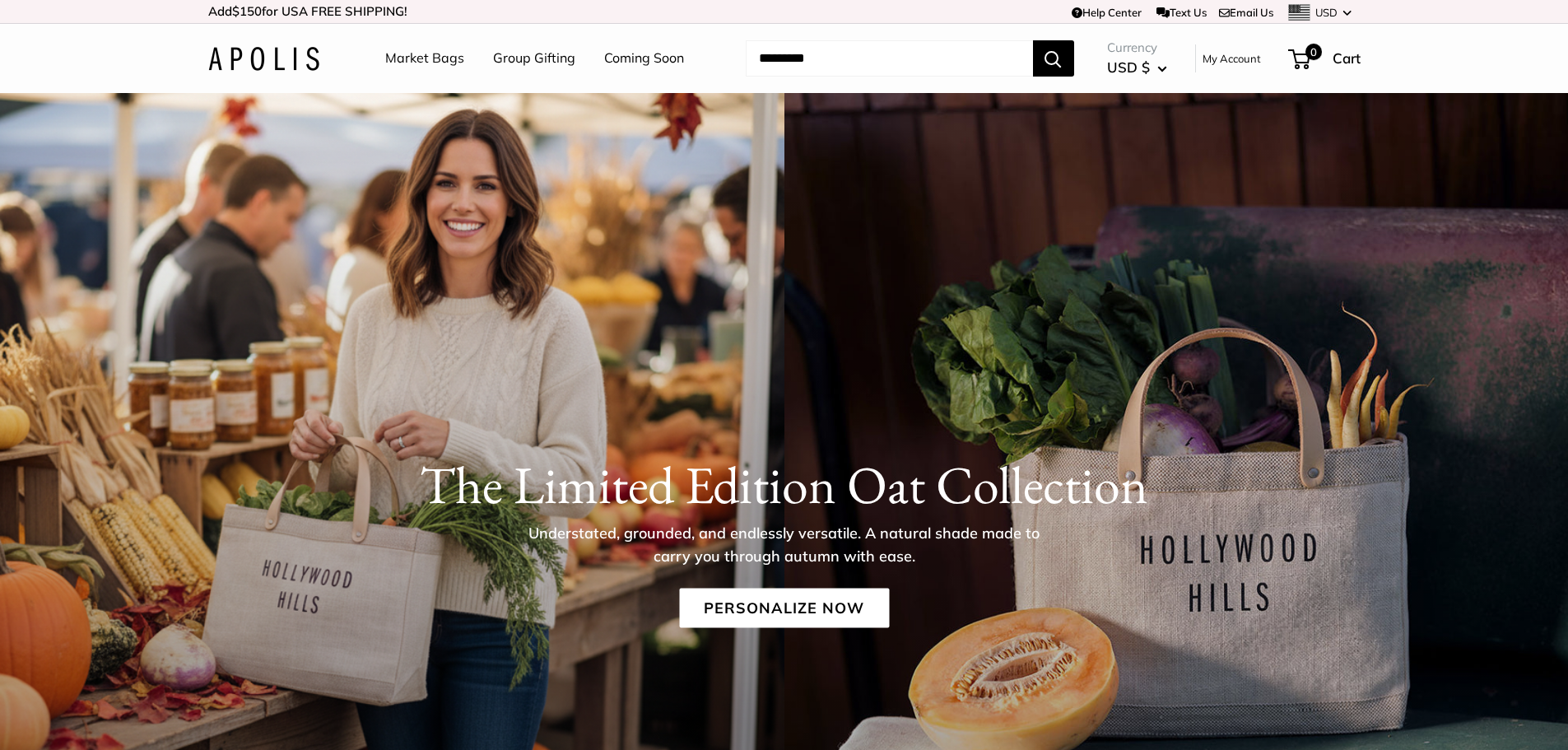
click at [555, 64] on link "Group Gifting" at bounding box center [534, 59] width 82 height 25
click at [437, 40] on li "Market Bags" at bounding box center [425, 58] width 79 height 53
click at [437, 54] on link "Market Bags" at bounding box center [425, 59] width 79 height 25
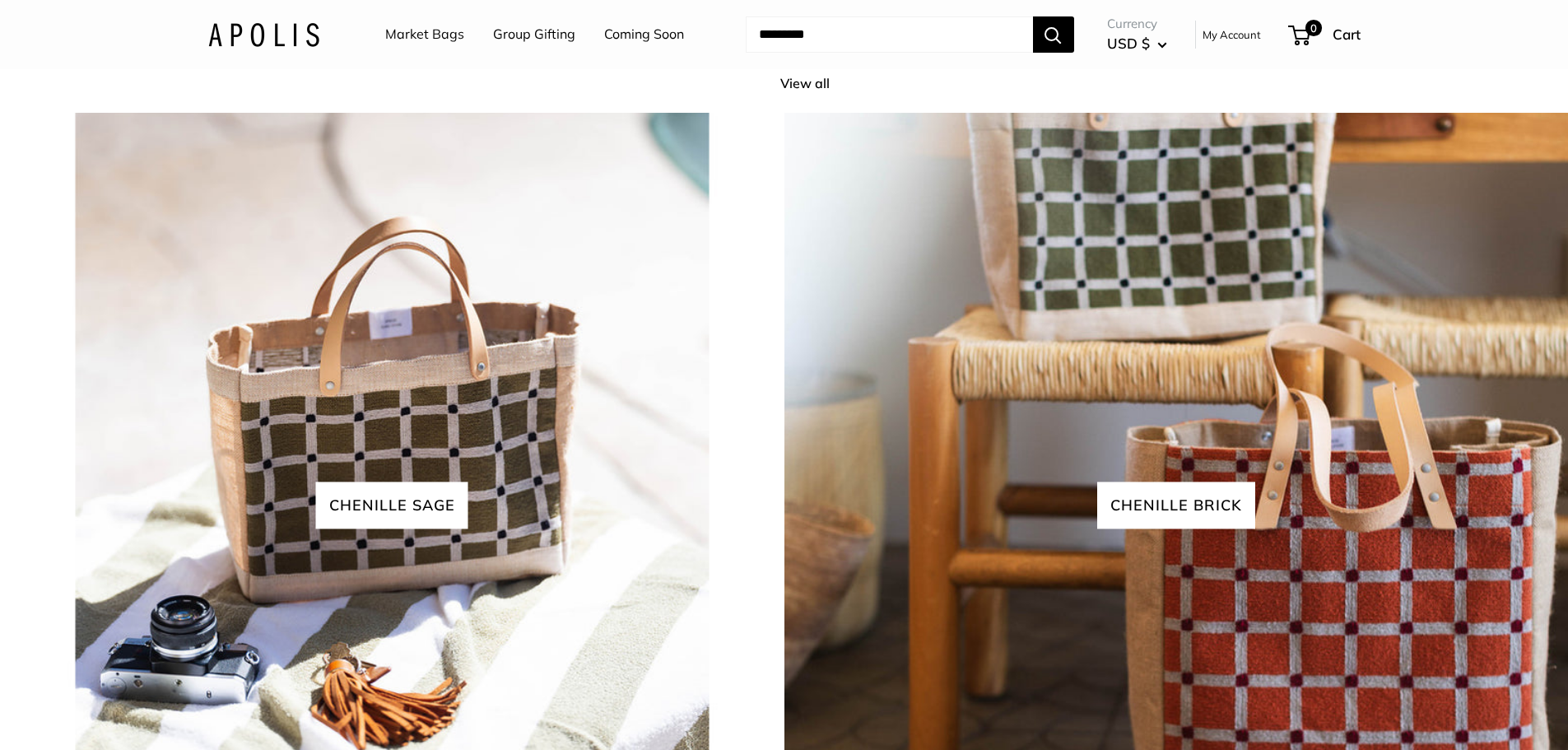
scroll to position [3736, 0]
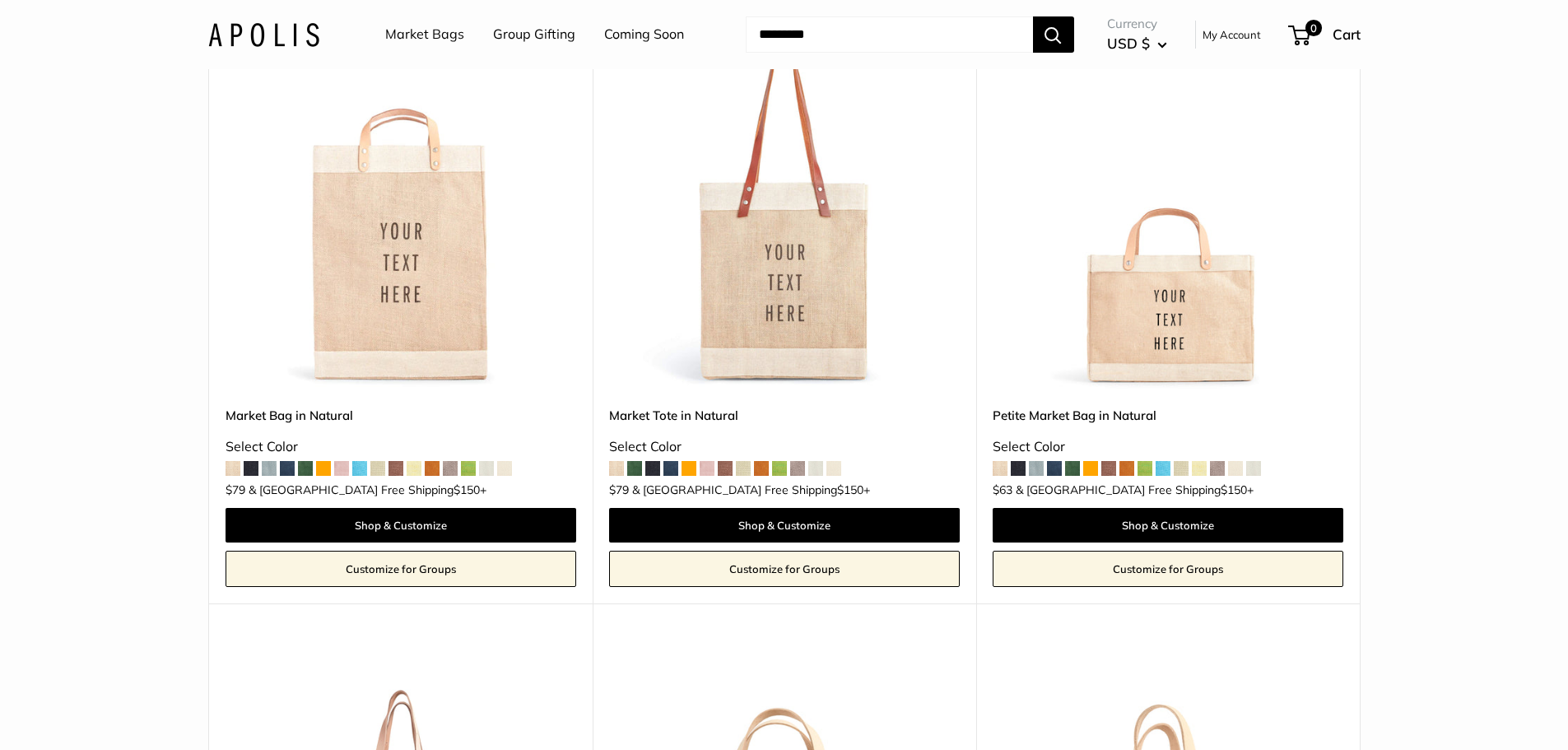
scroll to position [247, 0]
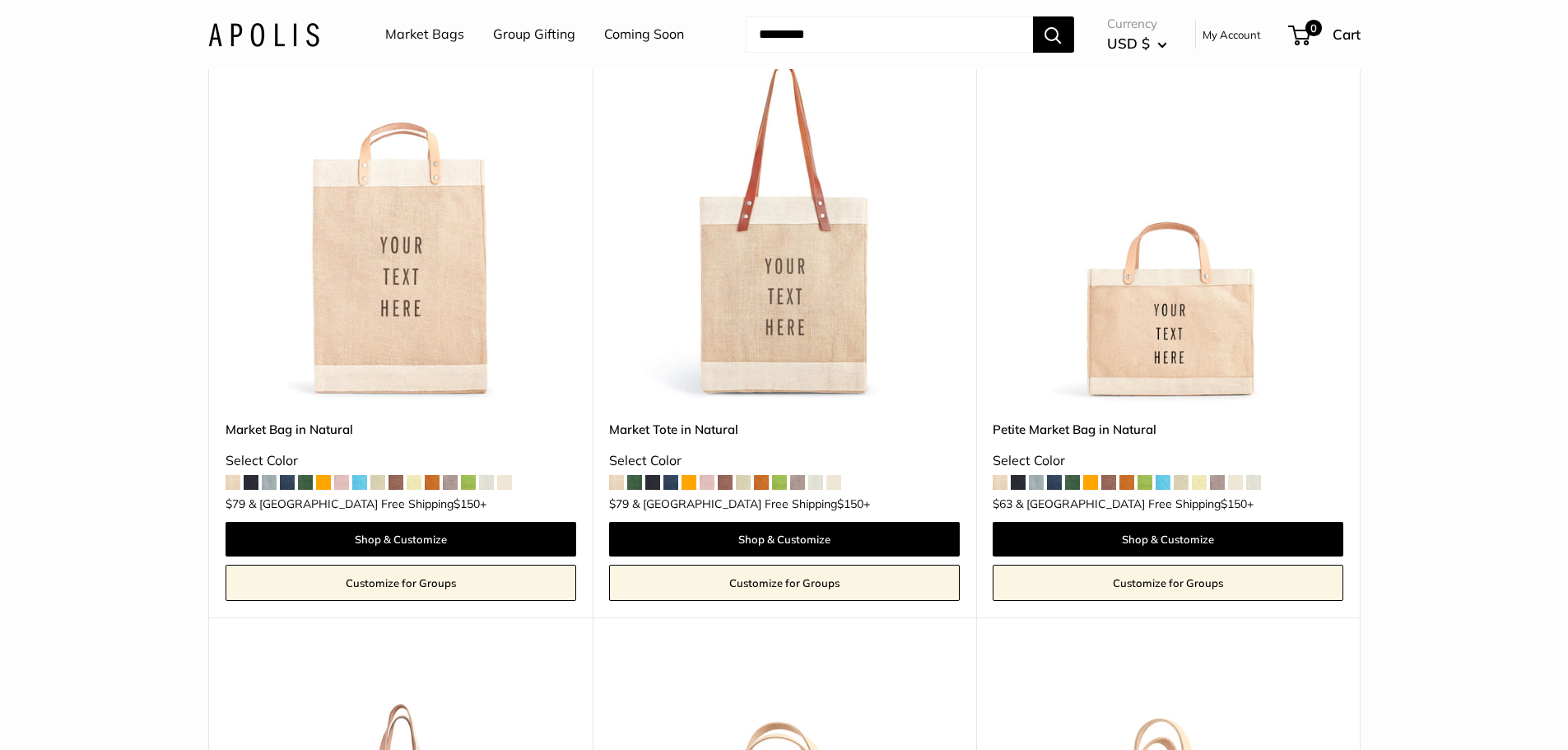
click at [1020, 483] on span at bounding box center [1018, 482] width 14 height 14
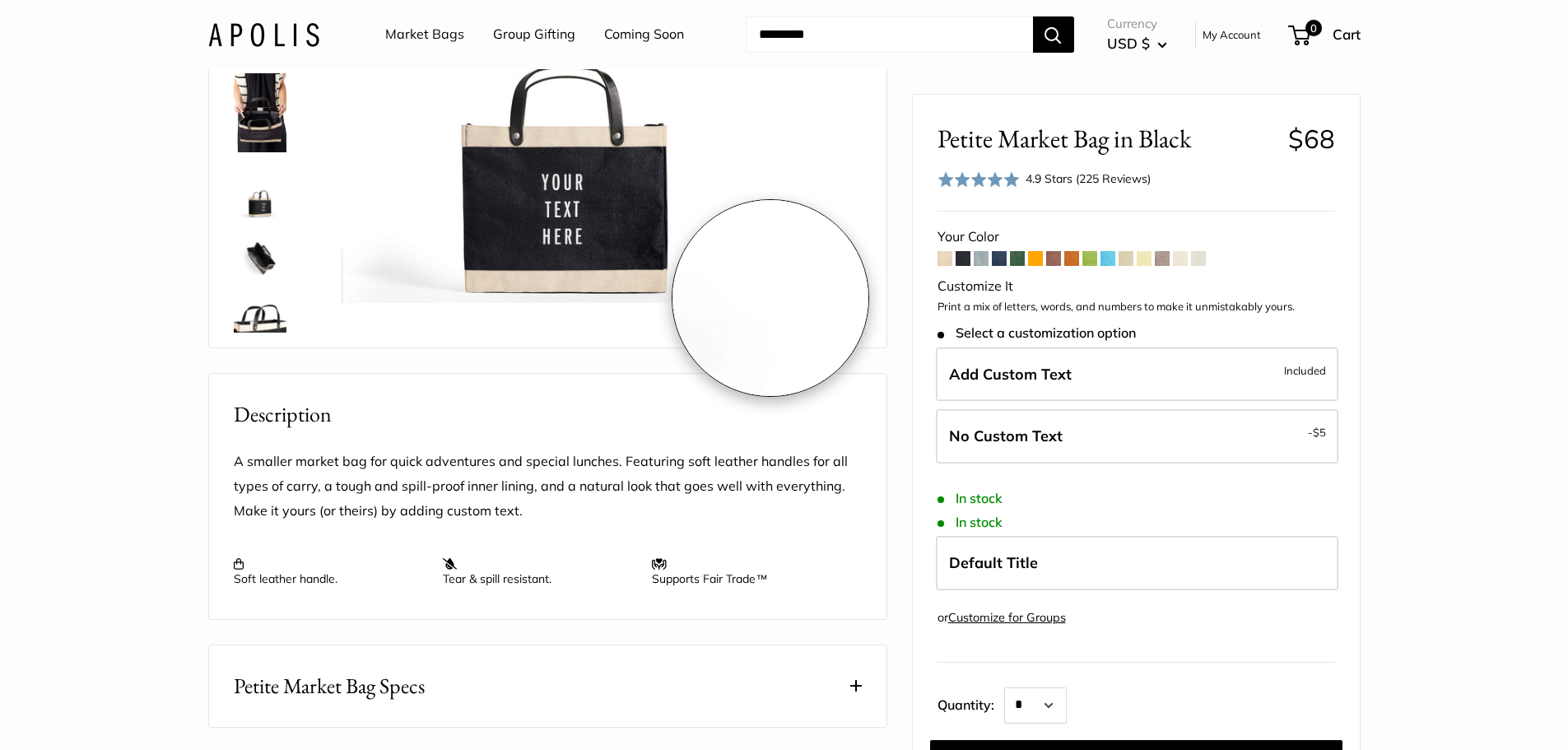
scroll to position [329, 0]
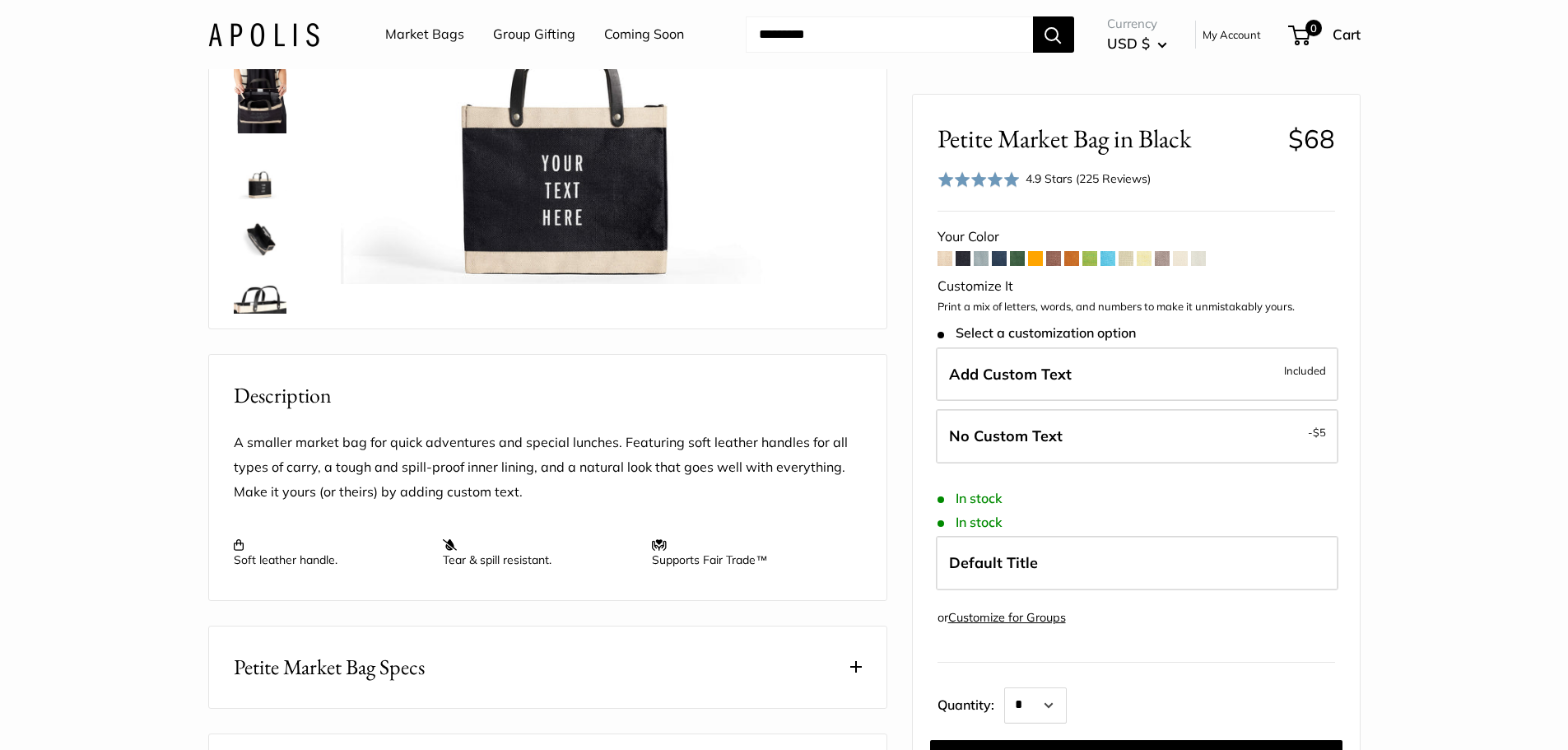
click at [996, 260] on span at bounding box center [998, 258] width 14 height 14
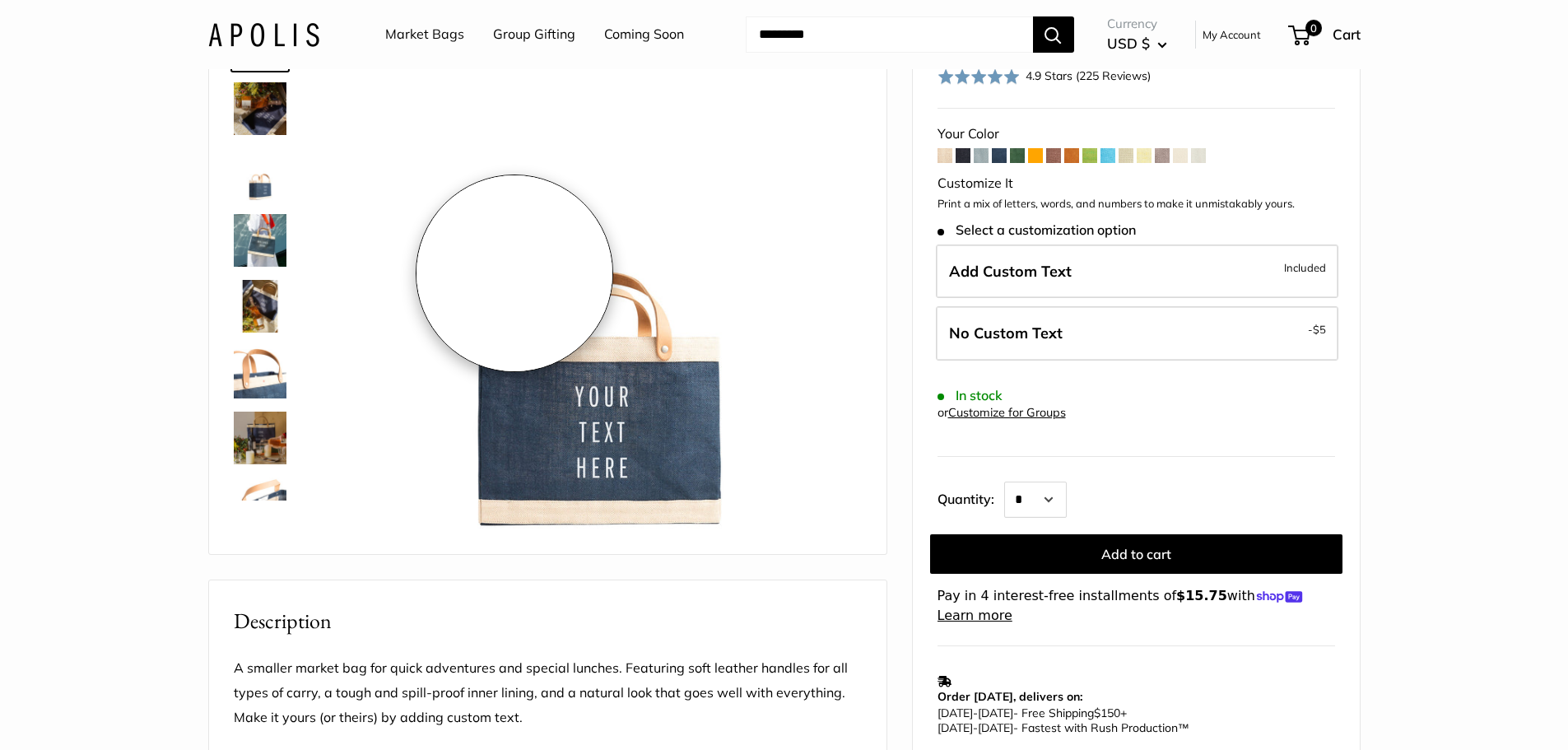
scroll to position [164, 0]
